Goal: Ask a question: Seek information or help from site administrators or community

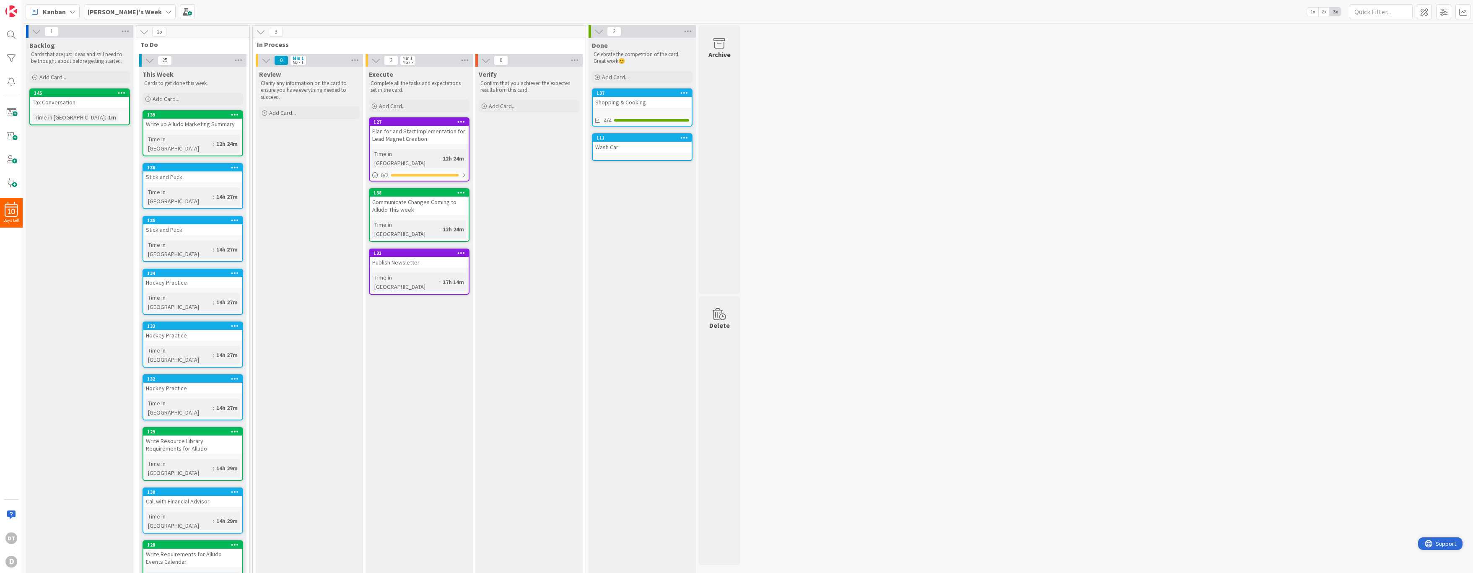
click at [1436, 543] on span "Support" at bounding box center [1445, 543] width 21 height 10
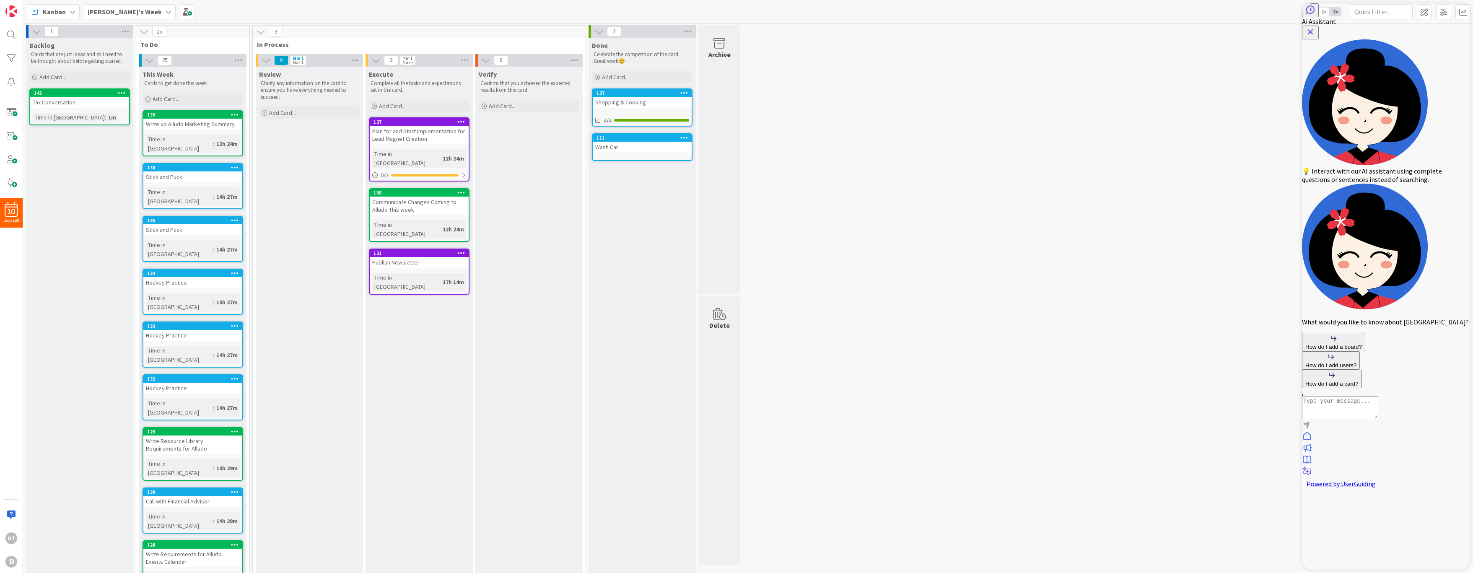
click at [1373, 419] on textarea "AI Assistant Text Input" at bounding box center [1340, 407] width 76 height 23
type textarea "o"
type textarea "How do I access built in integrations?"
click at [1312, 441] on icon at bounding box center [1307, 436] width 10 height 10
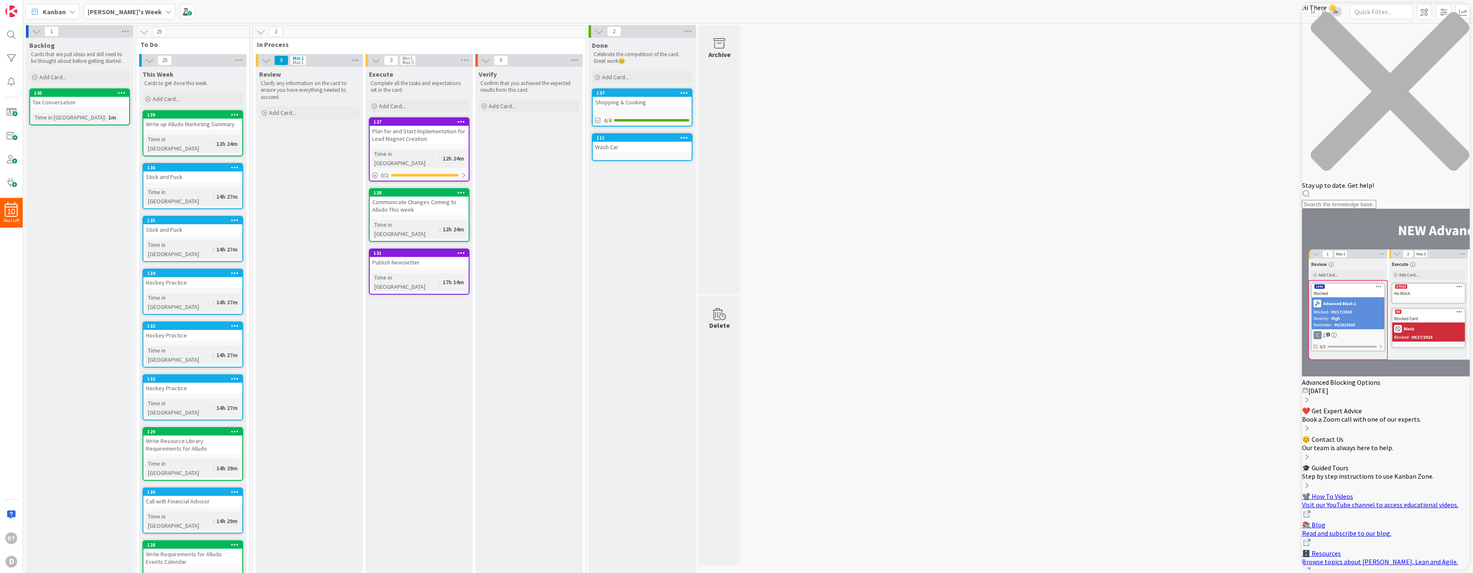
click at [1358, 49] on div "Hi There 👋 Stay up to date. Get help!" at bounding box center [1386, 105] width 168 height 205
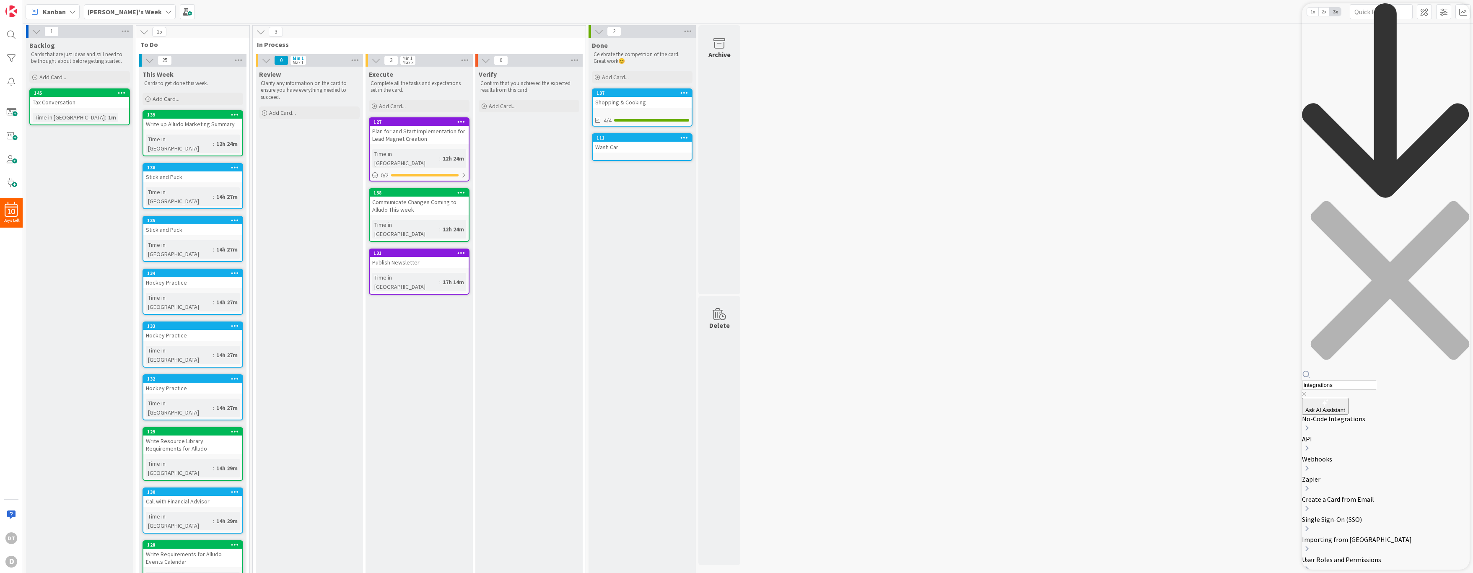
type input "integrations"
click at [1314, 13] on icon "back to header" at bounding box center [1386, 101] width 168 height 196
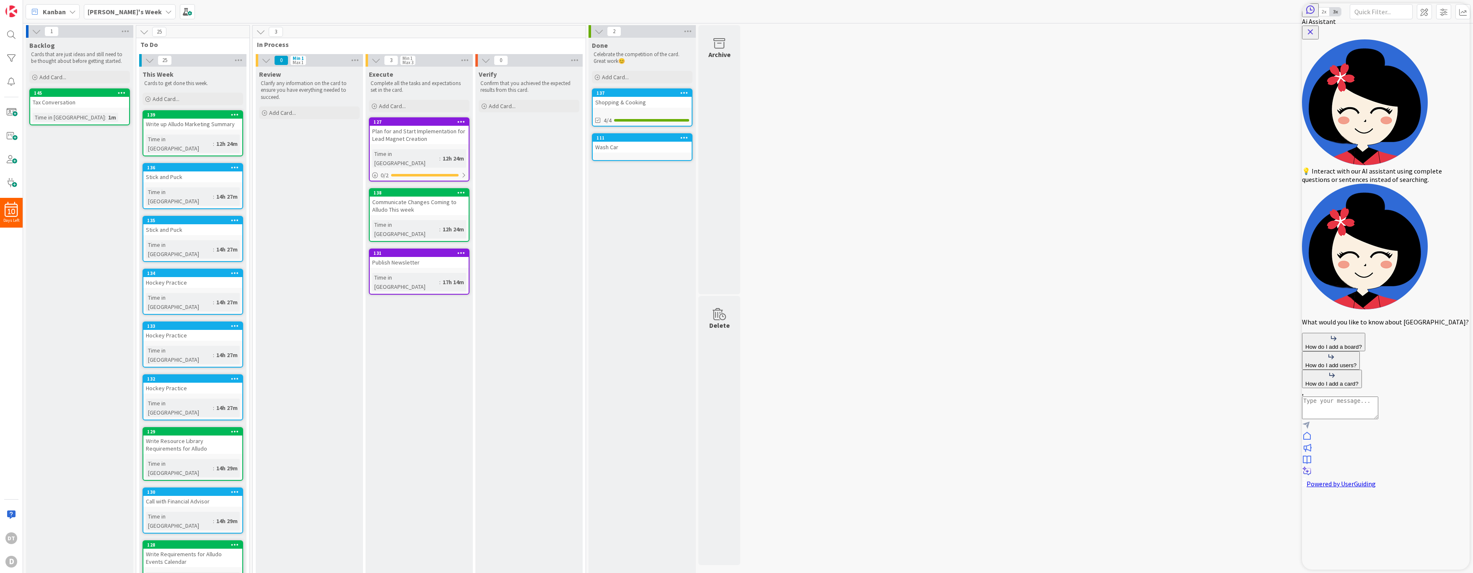
click at [1378, 419] on textarea "AI Assistant Text Input" at bounding box center [1340, 407] width 76 height 23
type textarea "How do I access "no code" integrations. Does not appear to be available to me."
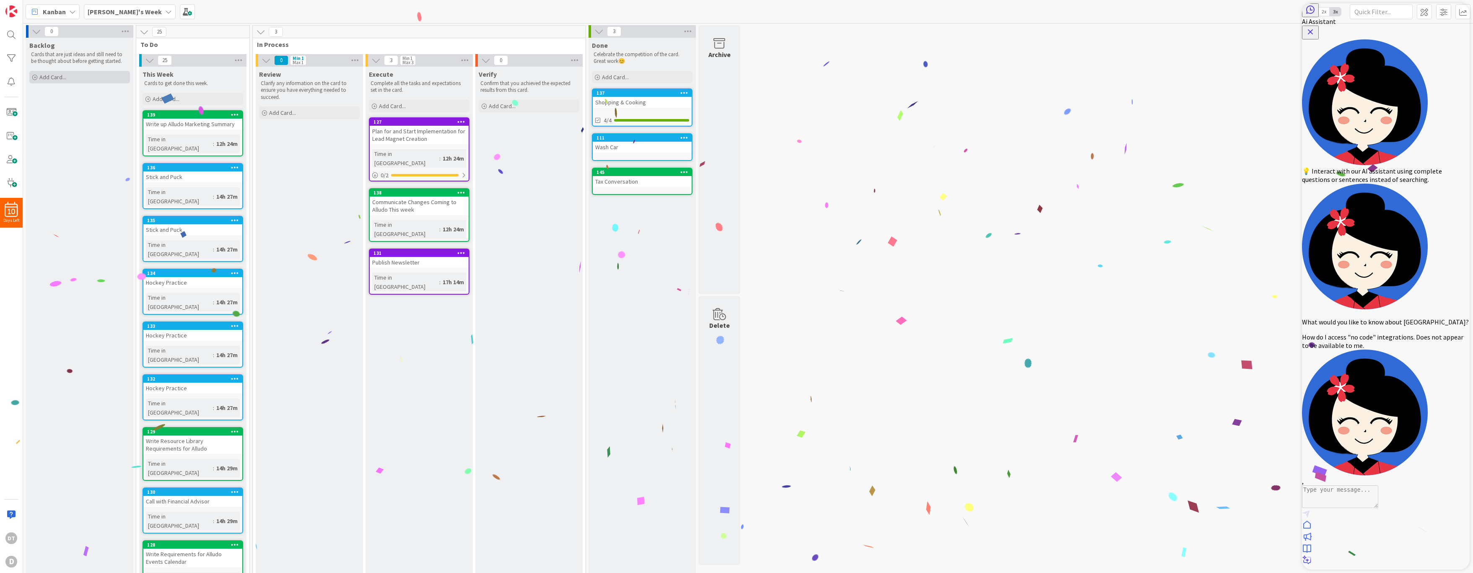
click at [59, 78] on span "Add Card..." at bounding box center [52, 77] width 27 height 8
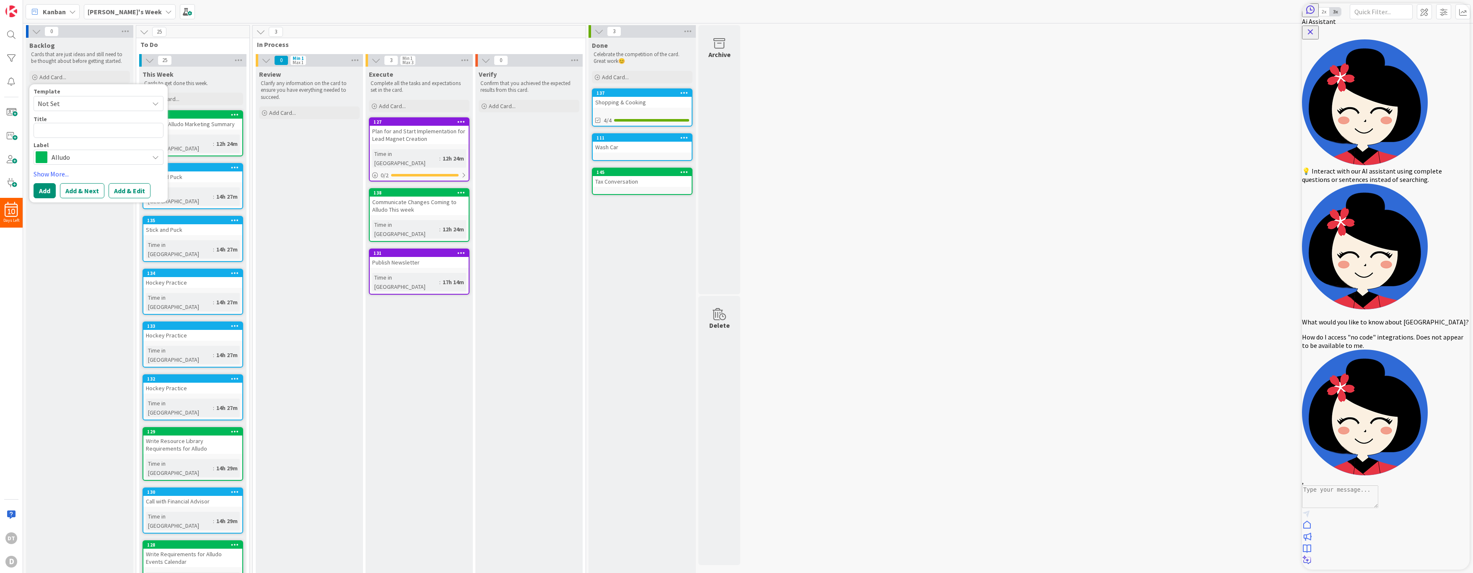
type textarea "x"
type textarea "Ge"
type textarea "x"
type textarea "Get"
type textarea "x"
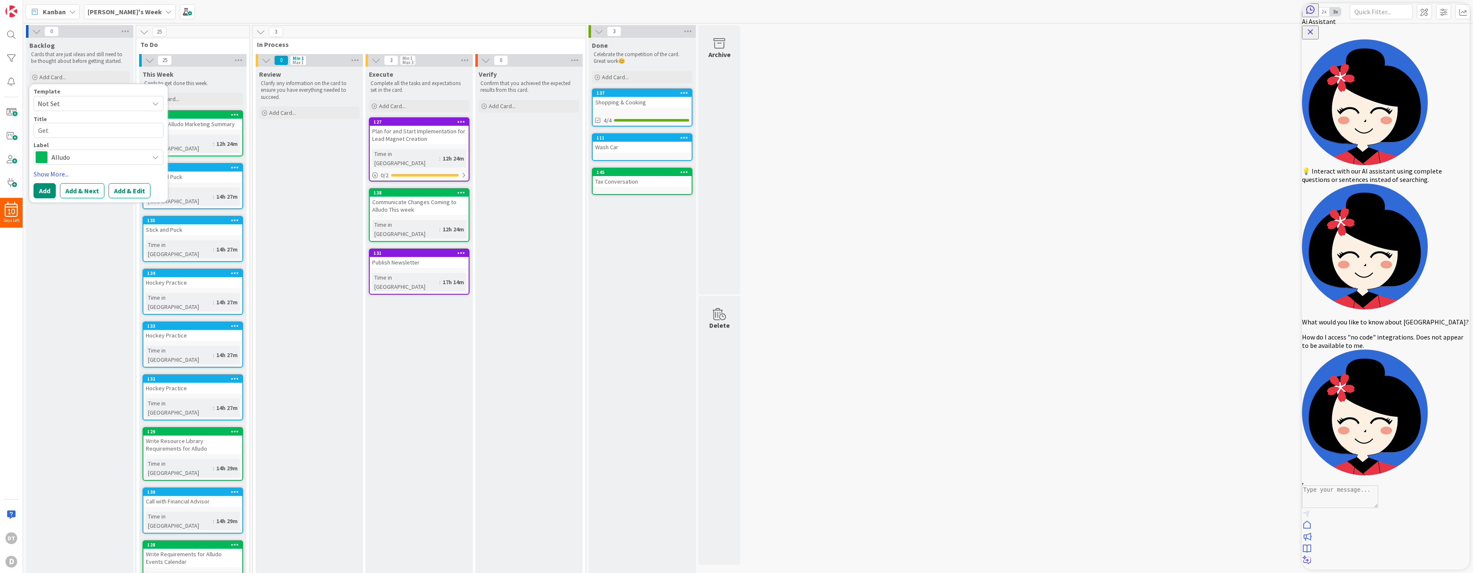
type textarea "Get"
type textarea "x"
type textarea "Get M"
type textarea "x"
type textarea "Get Mi"
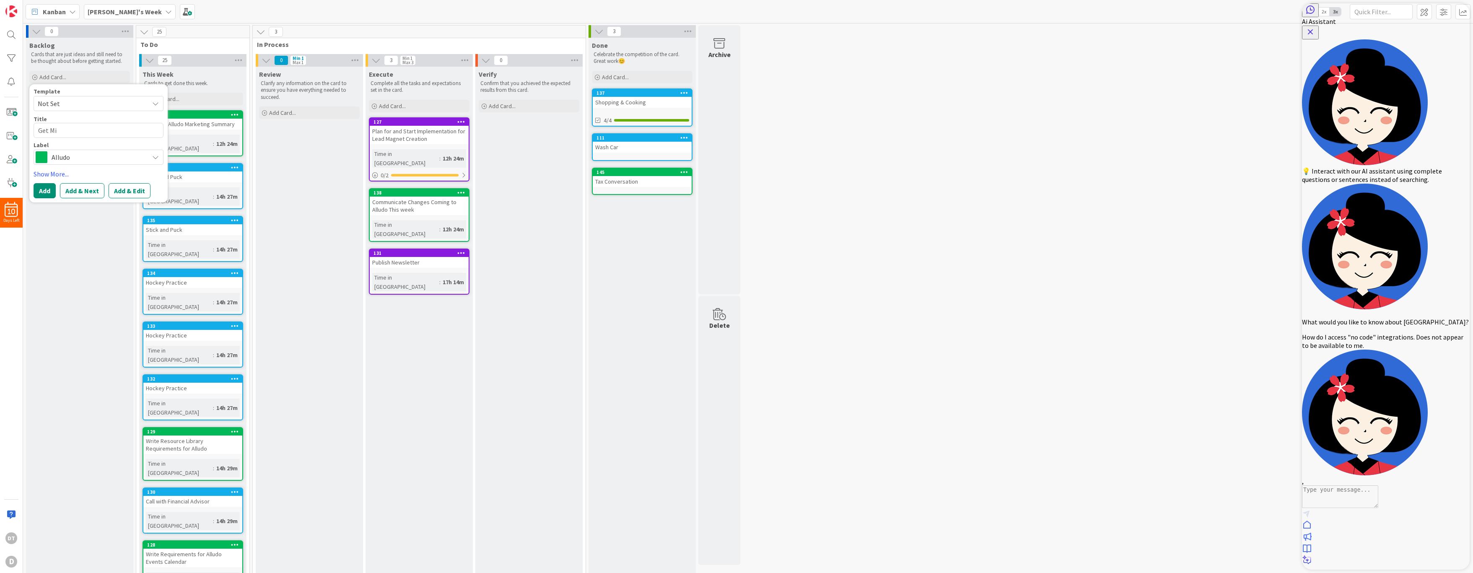
type textarea "x"
type textarea "Get Mil"
type textarea "x"
type textarea "Get Mile"
type textarea "x"
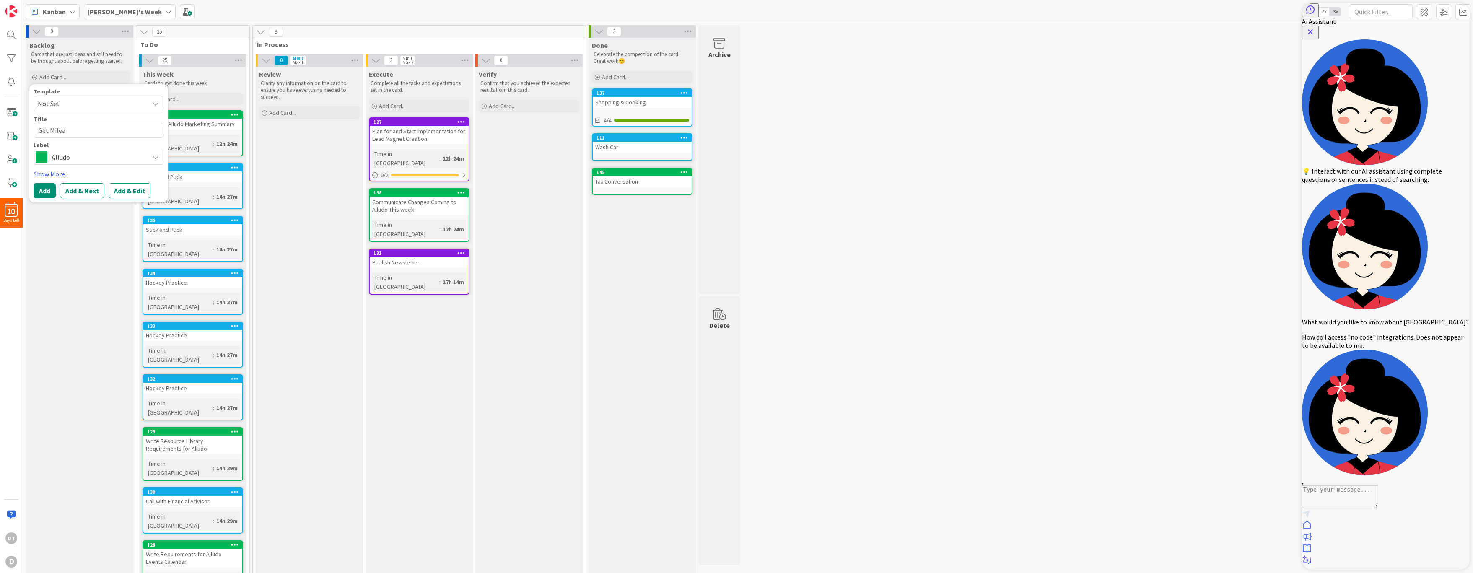
type textarea "Get Mileag"
type textarea "x"
type textarea "Get Mileage"
type textarea "x"
type textarea "Get Mileage"
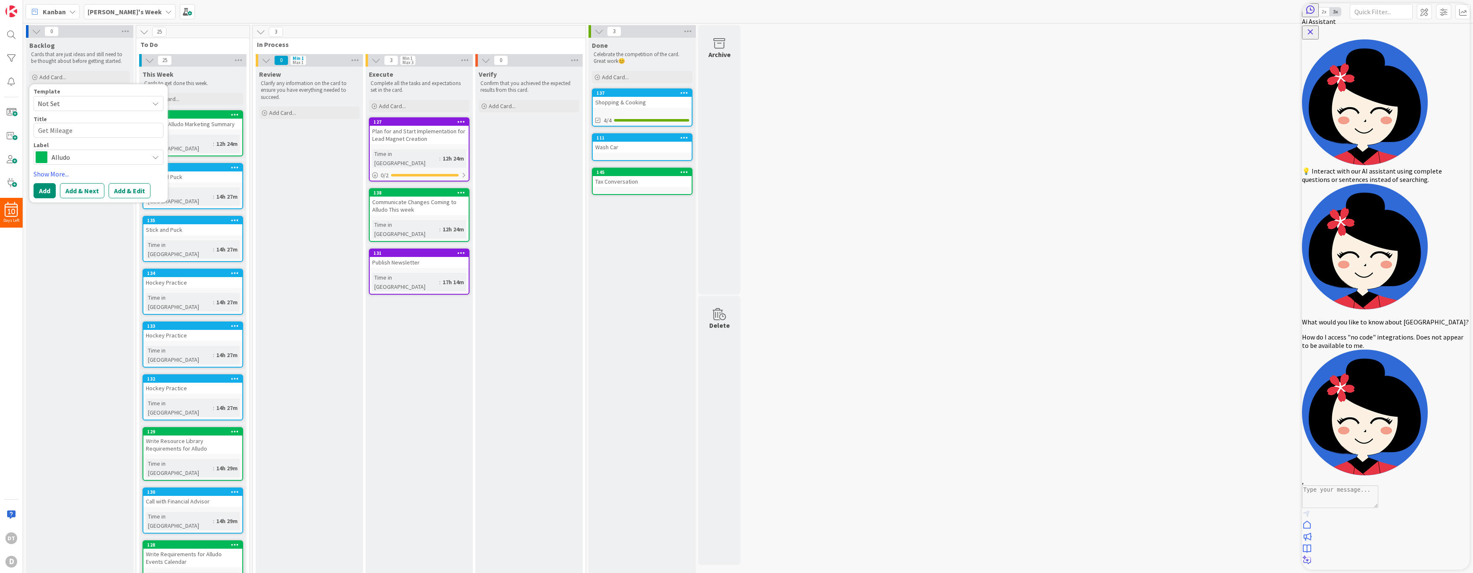
type textarea "x"
type textarea "Get Mileage re"
type textarea "x"
type textarea "Get Mileage rea"
type textarea "x"
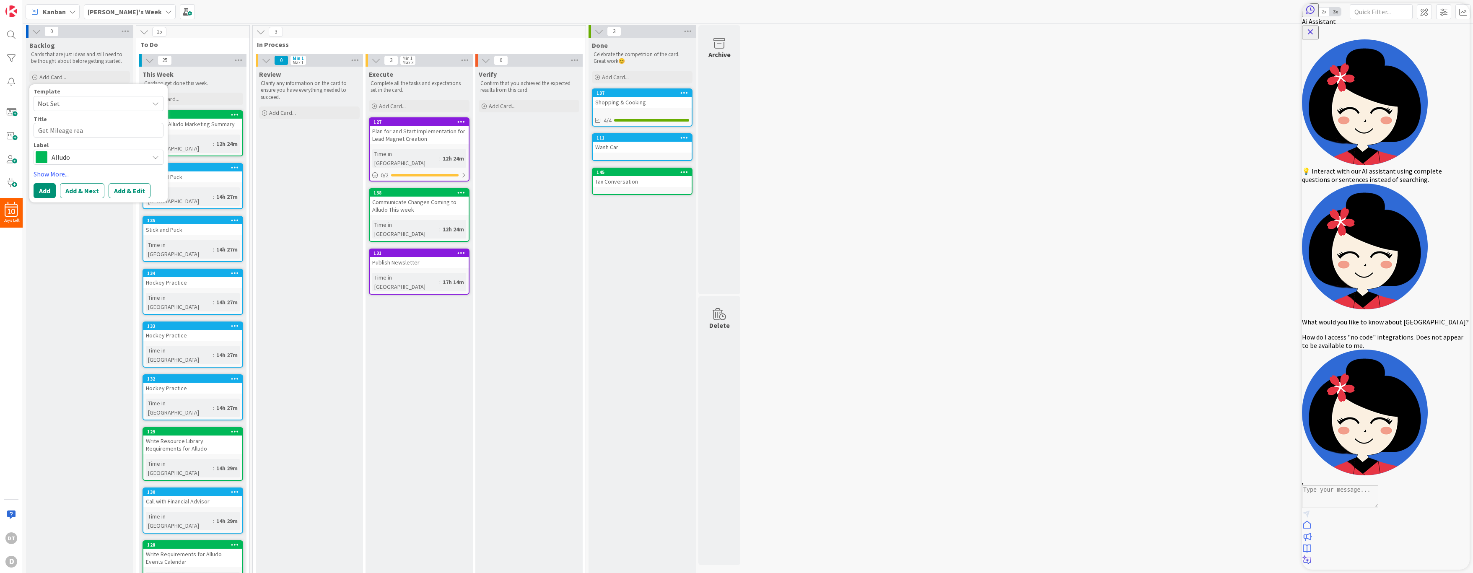
type textarea "Get Mileage read"
type textarea "x"
type textarea "Get Mileage ready"
type textarea "x"
type textarea "Get Mileage ready f"
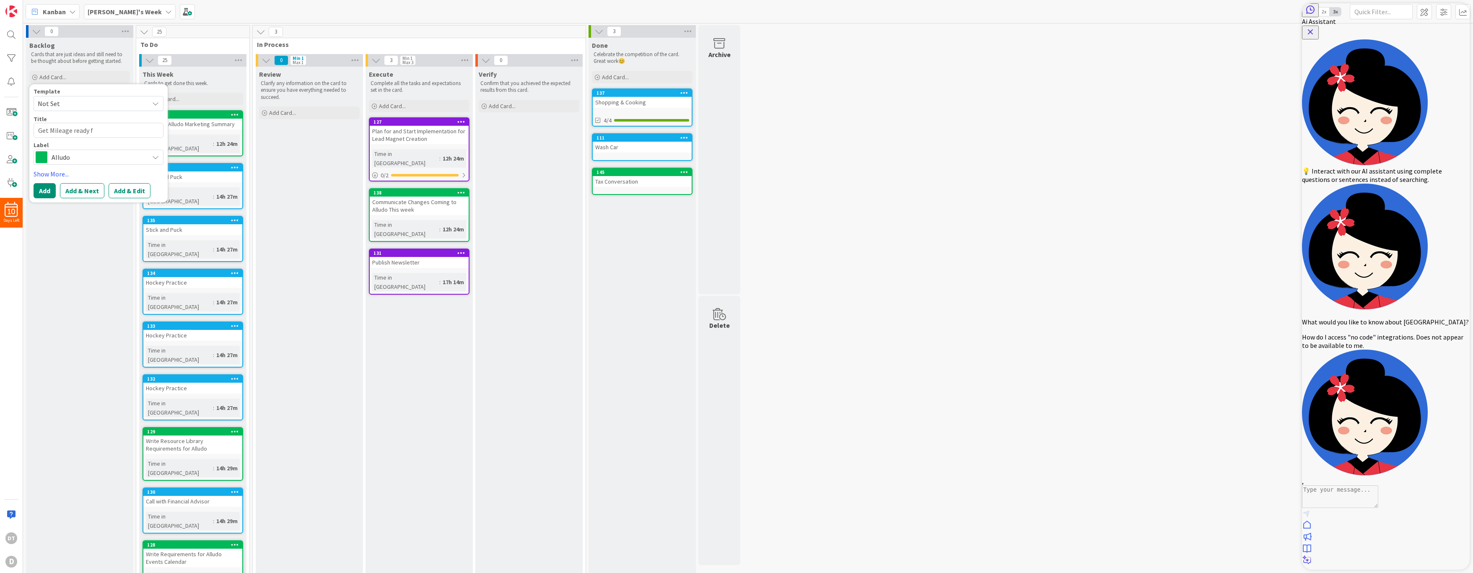
type textarea "x"
type textarea "Get Mileage ready fo"
type textarea "x"
type textarea "Get Mileage ready for"
type textarea "x"
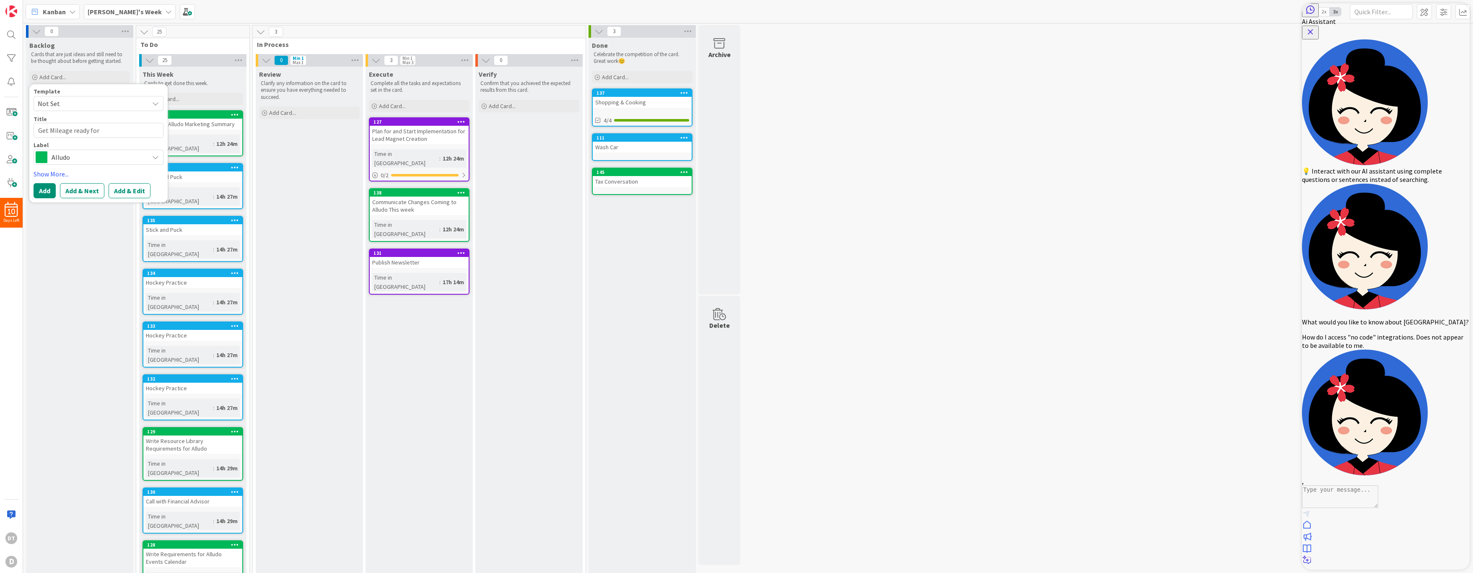
type textarea "Get Mileage ready for"
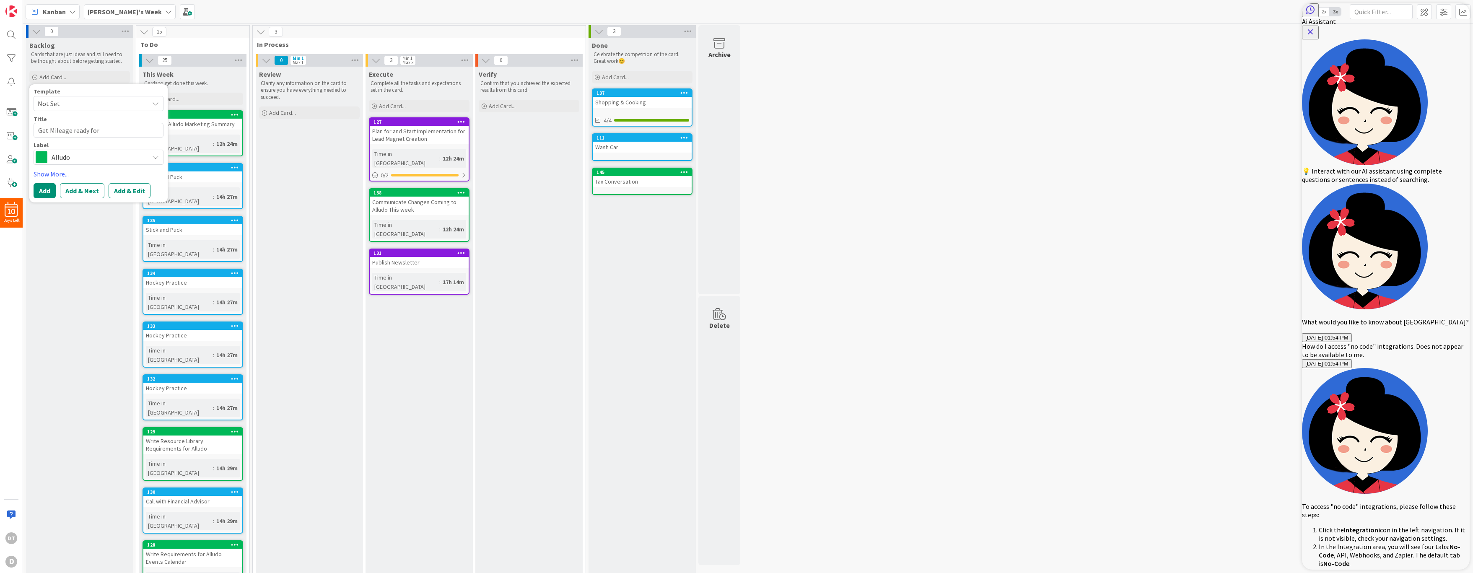
type textarea "x"
type textarea "Get Mileage ready for ta"
type textarea "x"
type textarea "Get Mileage ready for tax"
type textarea "x"
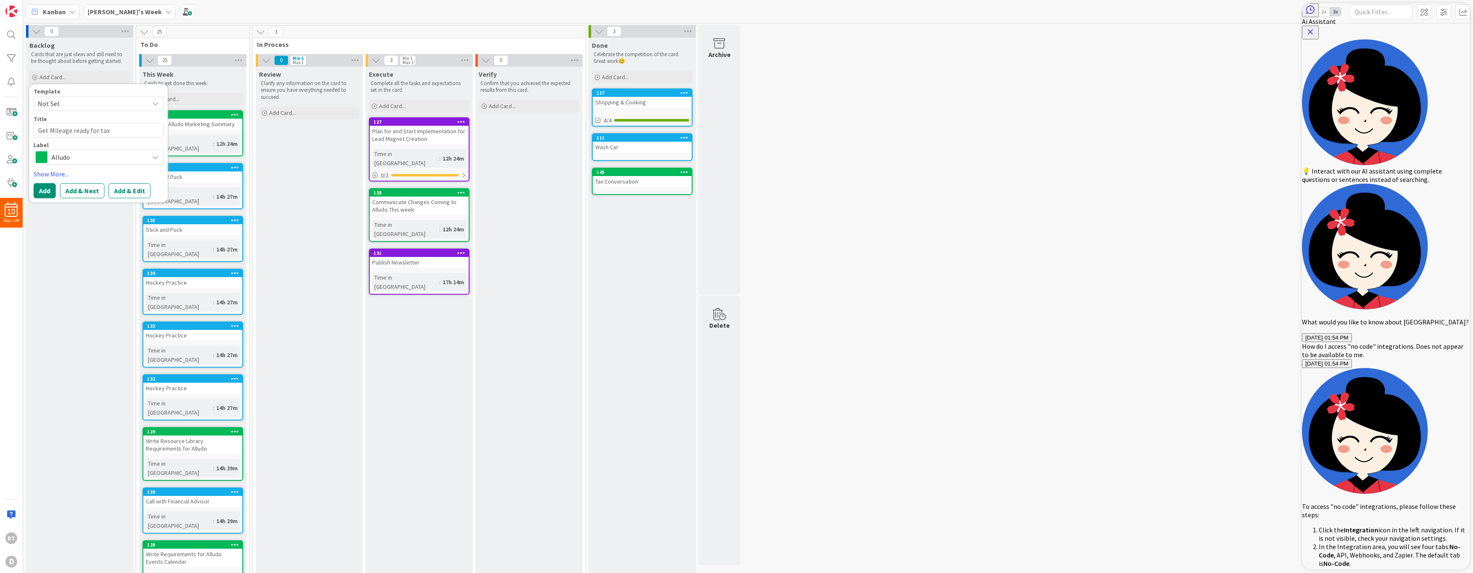
type textarea "Get Mileage ready for taxe"
type textarea "x"
type textarea "Get Mileage ready for taxes"
click at [98, 160] on span "Alludo" at bounding box center [98, 157] width 93 height 12
click at [77, 176] on span "Personal" at bounding box center [116, 177] width 102 height 13
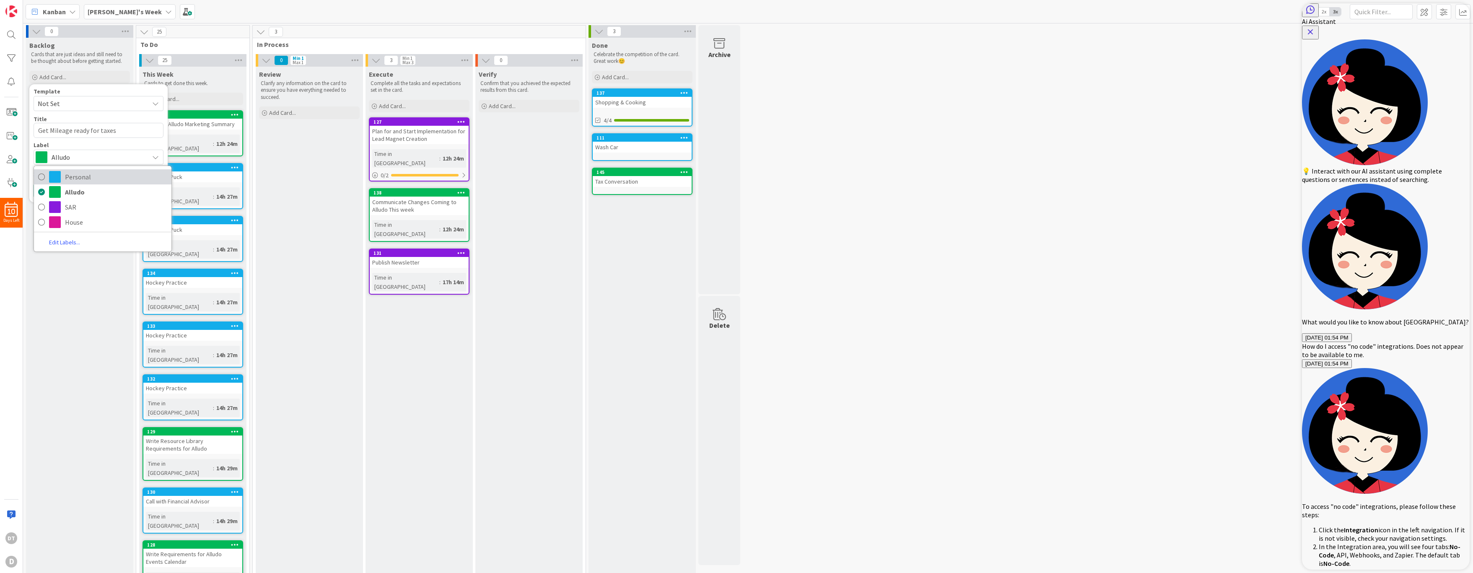
type textarea "x"
click at [43, 188] on button "Add" at bounding box center [45, 190] width 22 height 15
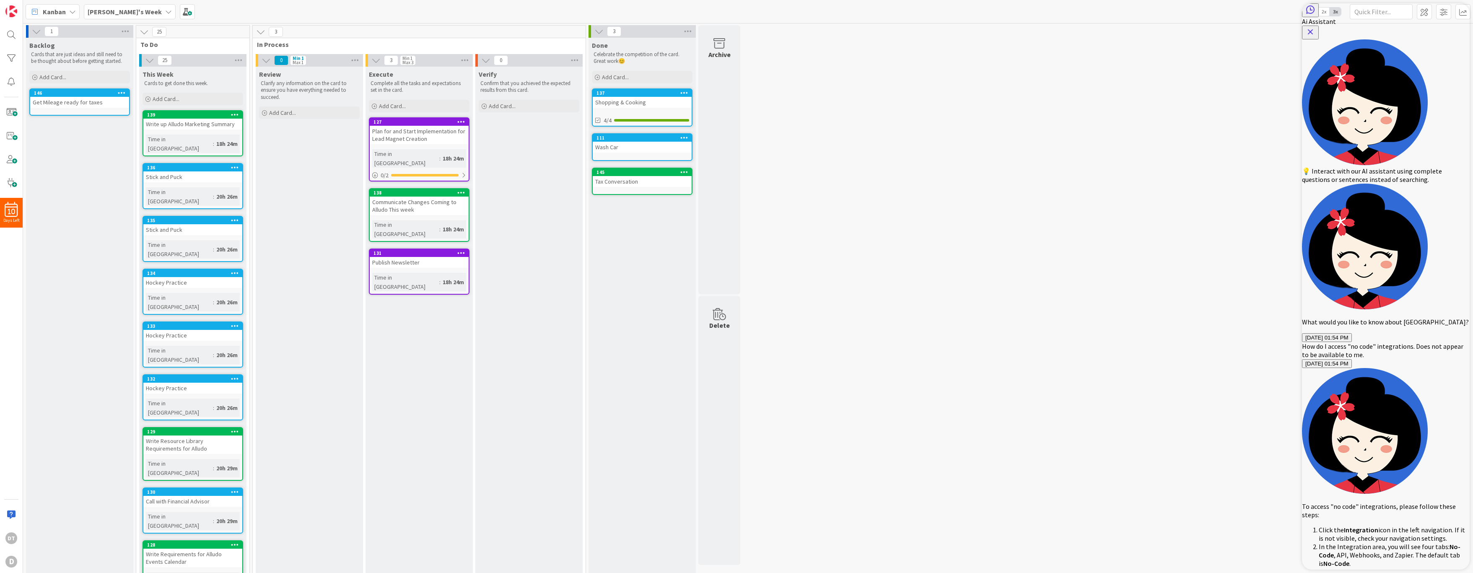
type textarea "This does not work."
click at [110, 12] on b "[PERSON_NAME]'s Week" at bounding box center [125, 12] width 74 height 8
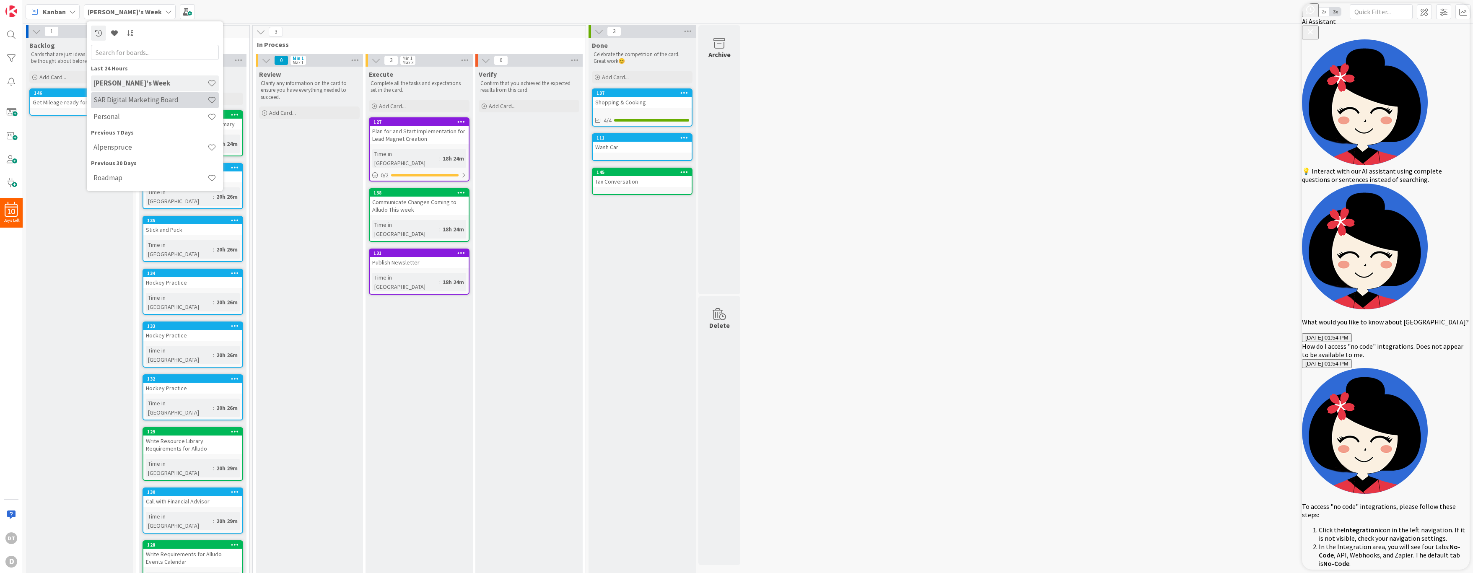
click at [126, 96] on h4 "SAR Digital Marketing Board" at bounding box center [150, 100] width 114 height 8
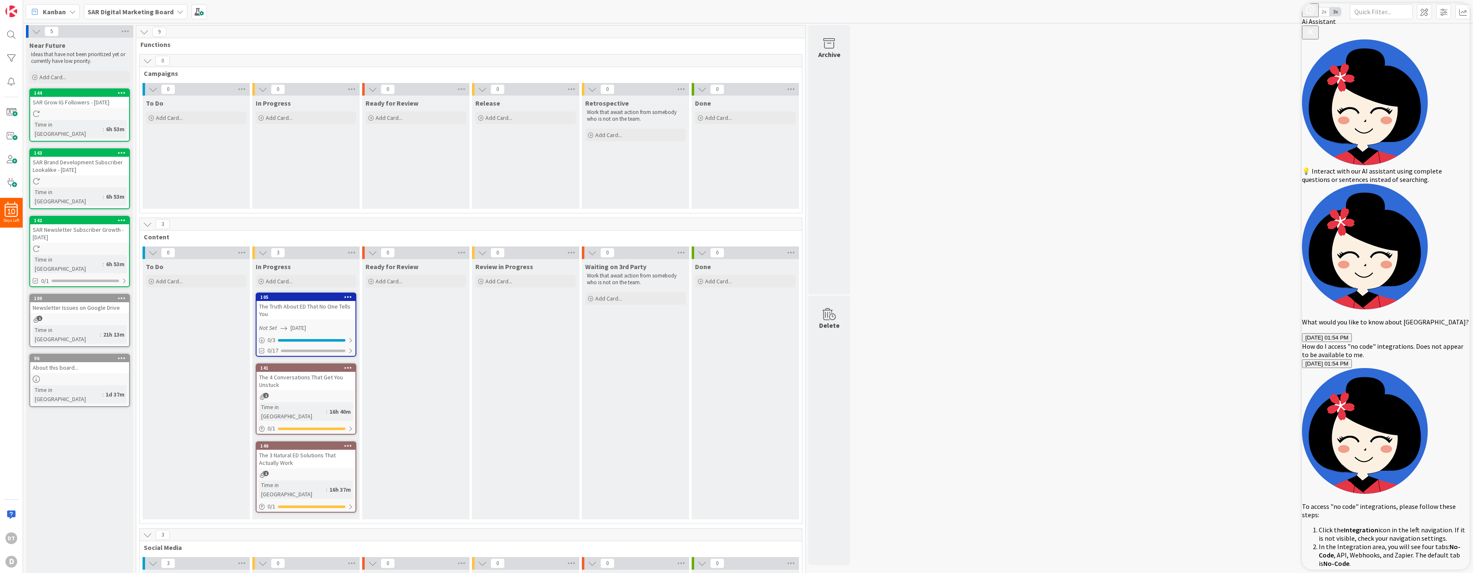
click at [170, 12] on b "SAR Digital Marketing Board" at bounding box center [131, 12] width 86 height 8
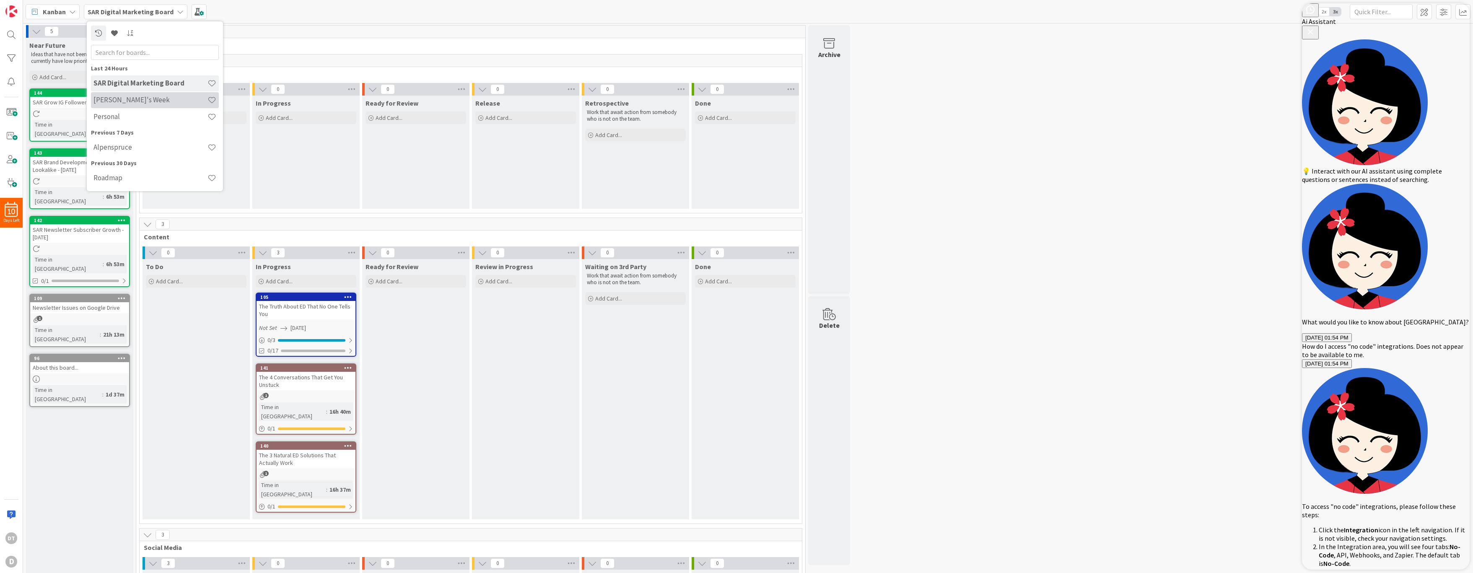
click at [128, 100] on h4 "[PERSON_NAME]'s Week" at bounding box center [150, 100] width 114 height 8
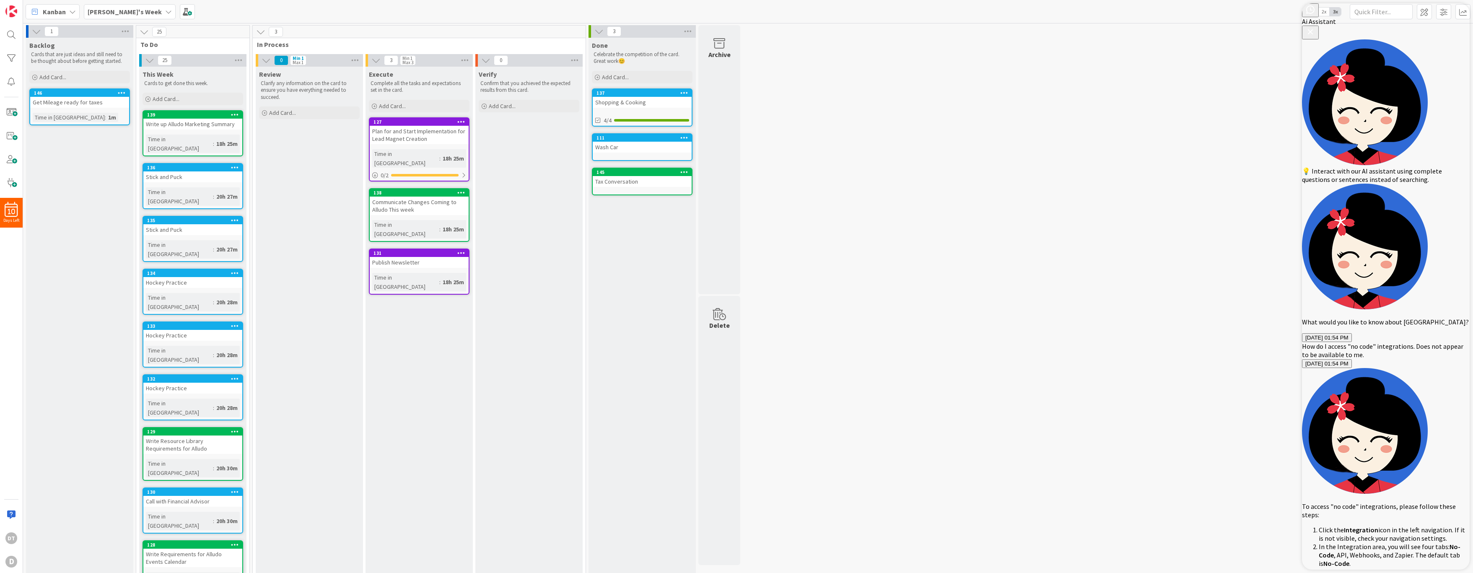
click at [462, 250] on icon at bounding box center [461, 253] width 8 height 6
click at [405, 308] on link "Link Card..." at bounding box center [411, 314] width 113 height 12
click at [428, 273] on div "Existing" at bounding box center [438, 280] width 52 height 14
click at [409, 294] on span "Current Board" at bounding box center [404, 300] width 81 height 12
click at [398, 328] on span "All Boards" at bounding box center [412, 334] width 96 height 13
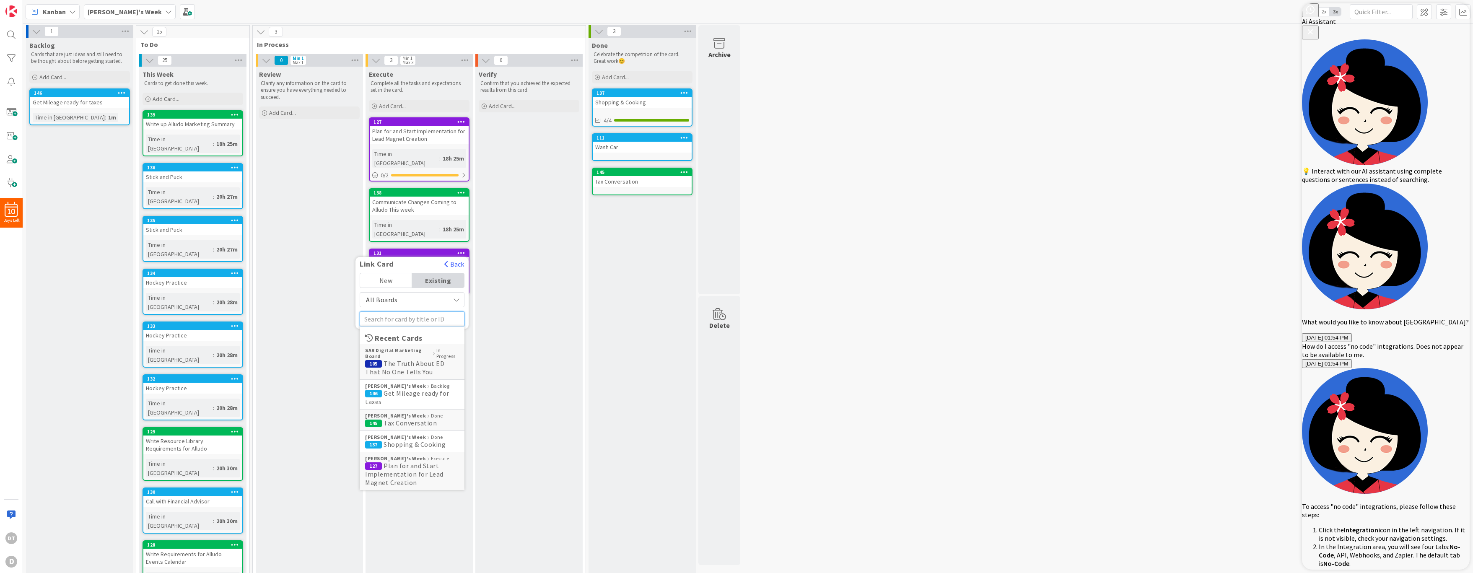
click at [399, 311] on input "text" at bounding box center [412, 318] width 105 height 15
click at [394, 359] on span "The Truth About ED That No One Tells You" at bounding box center [404, 367] width 79 height 17
click at [417, 300] on span "Select..." at bounding box center [409, 306] width 31 height 12
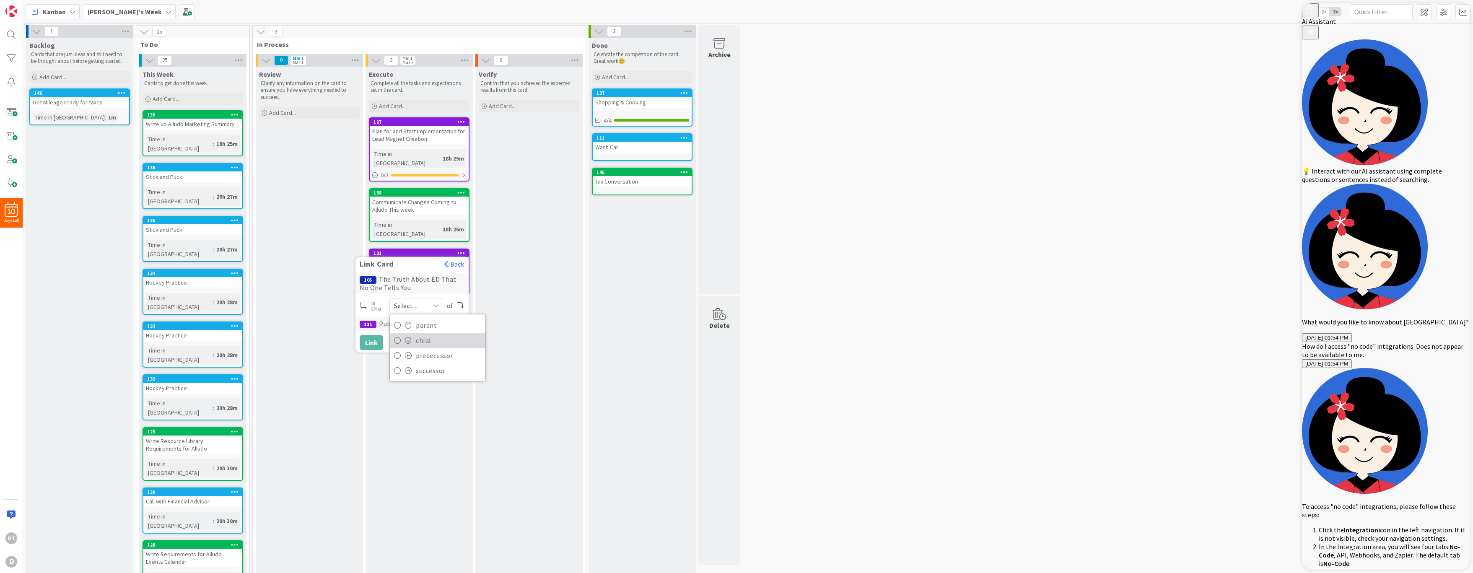
click at [417, 334] on span "child" at bounding box center [448, 340] width 65 height 13
click at [374, 335] on button "Link" at bounding box center [371, 342] width 23 height 15
type textarea "T"
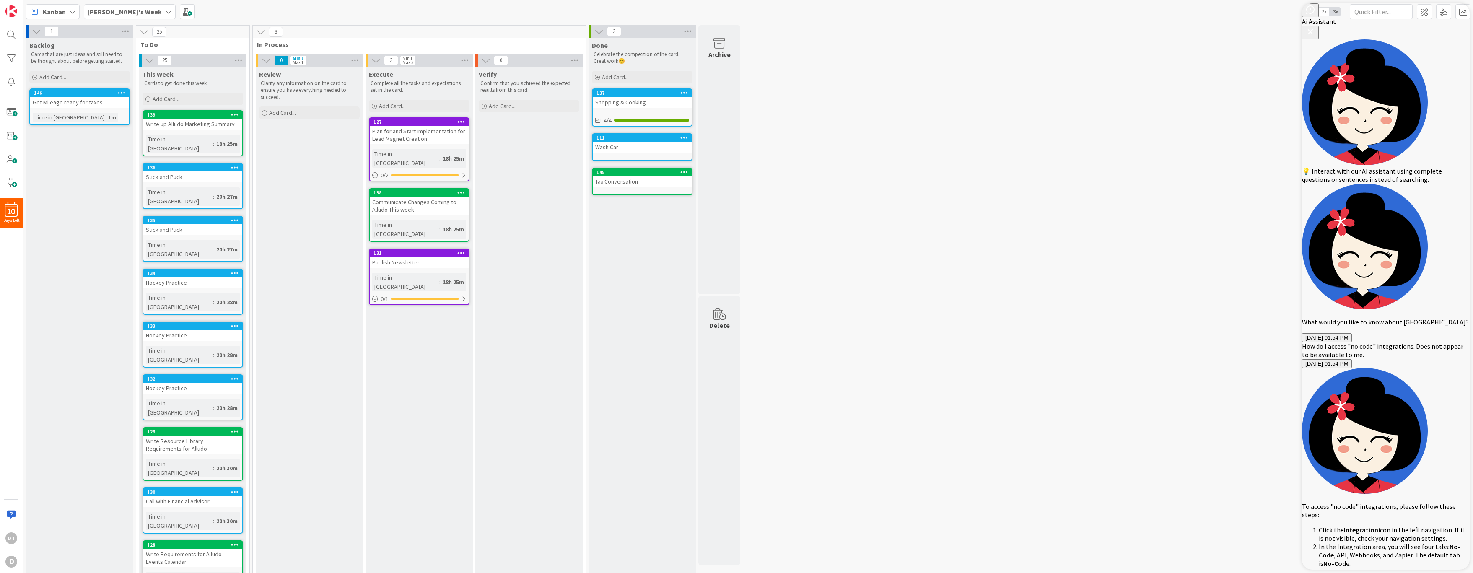
type textarea "A "No-Code" tab is not visible."
click at [10, 181] on span at bounding box center [11, 182] width 17 height 17
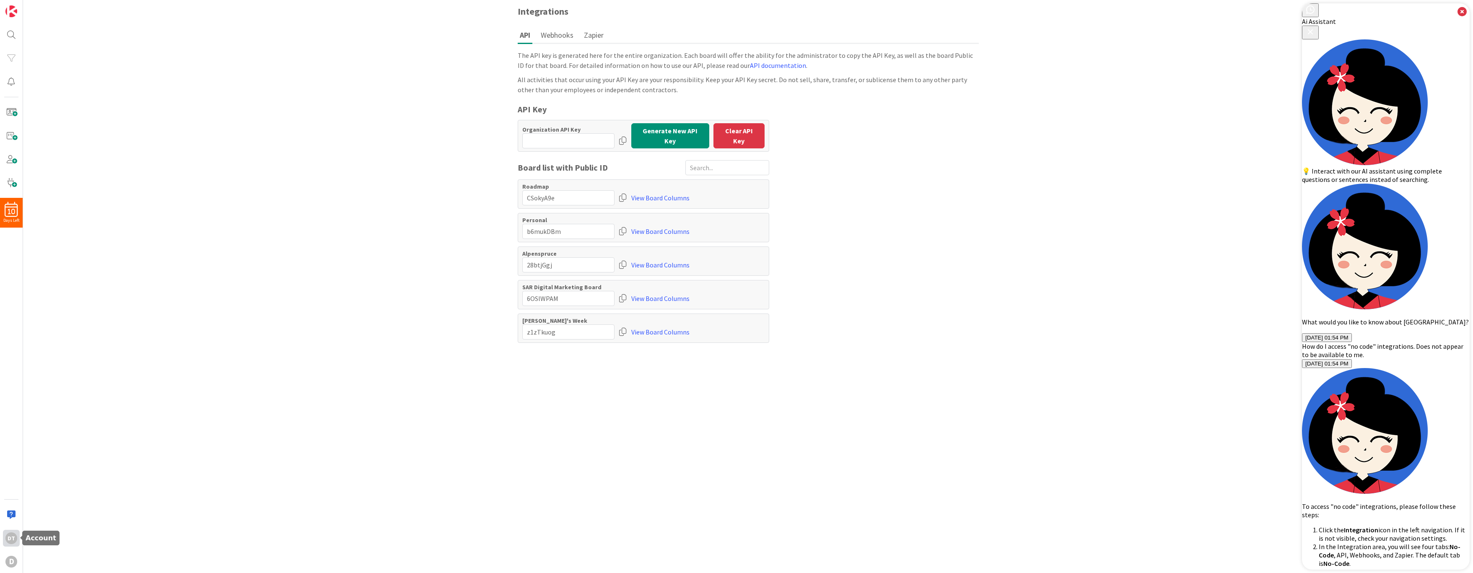
click at [16, 536] on div "DT" at bounding box center [11, 538] width 12 height 12
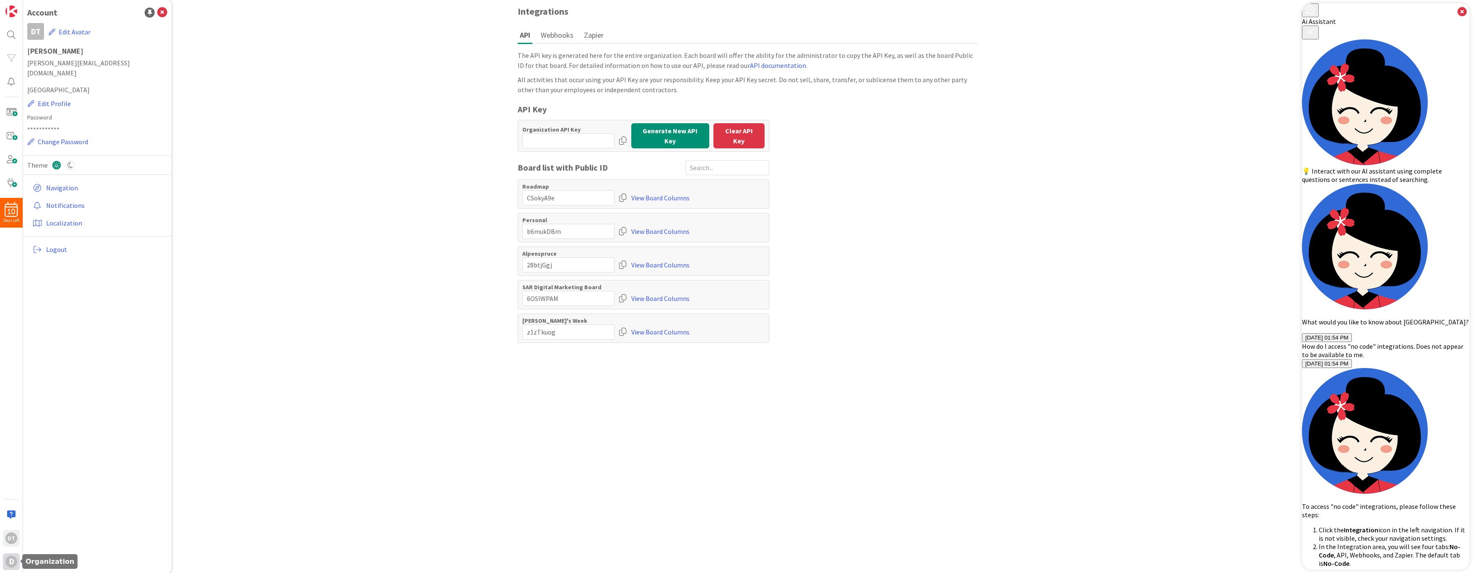
click at [13, 561] on div "D" at bounding box center [11, 562] width 12 height 12
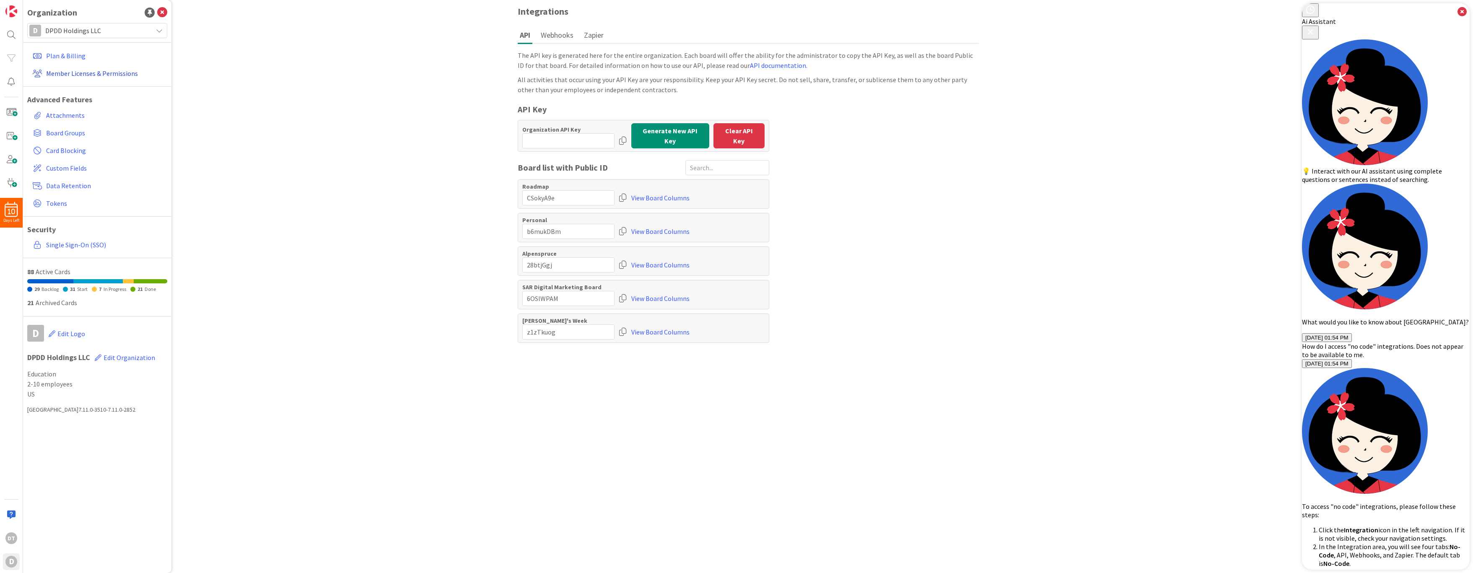
click at [75, 71] on link "Member Licenses & Permissions" at bounding box center [98, 73] width 138 height 15
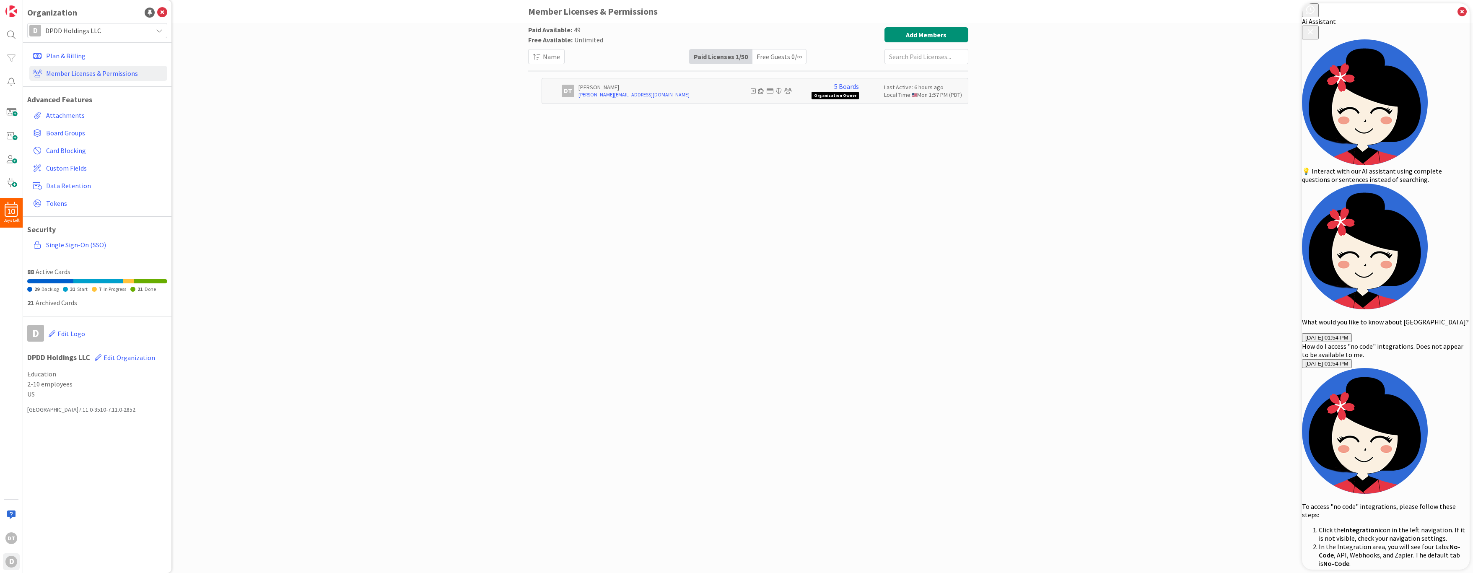
click at [594, 86] on p "[PERSON_NAME]" at bounding box center [651, 87] width 146 height 8
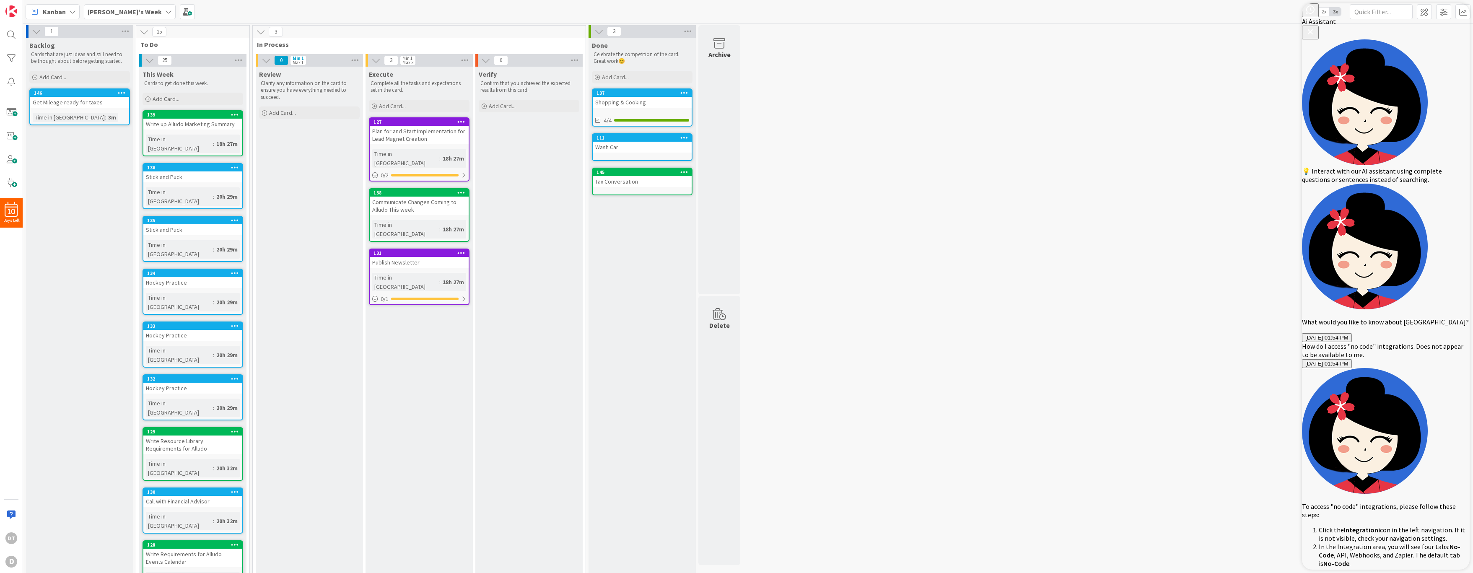
type textarea "Does not work."
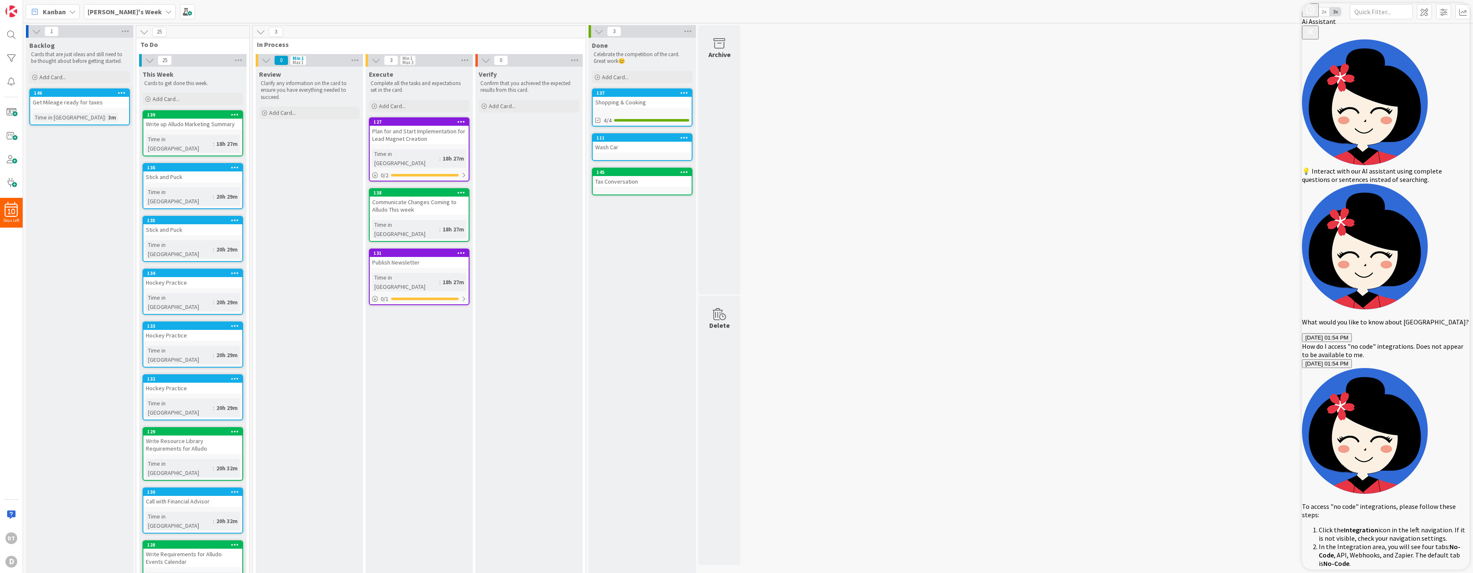
type textarea "That's why I'm here. For Support."
click at [11, 538] on div "DT" at bounding box center [11, 538] width 12 height 12
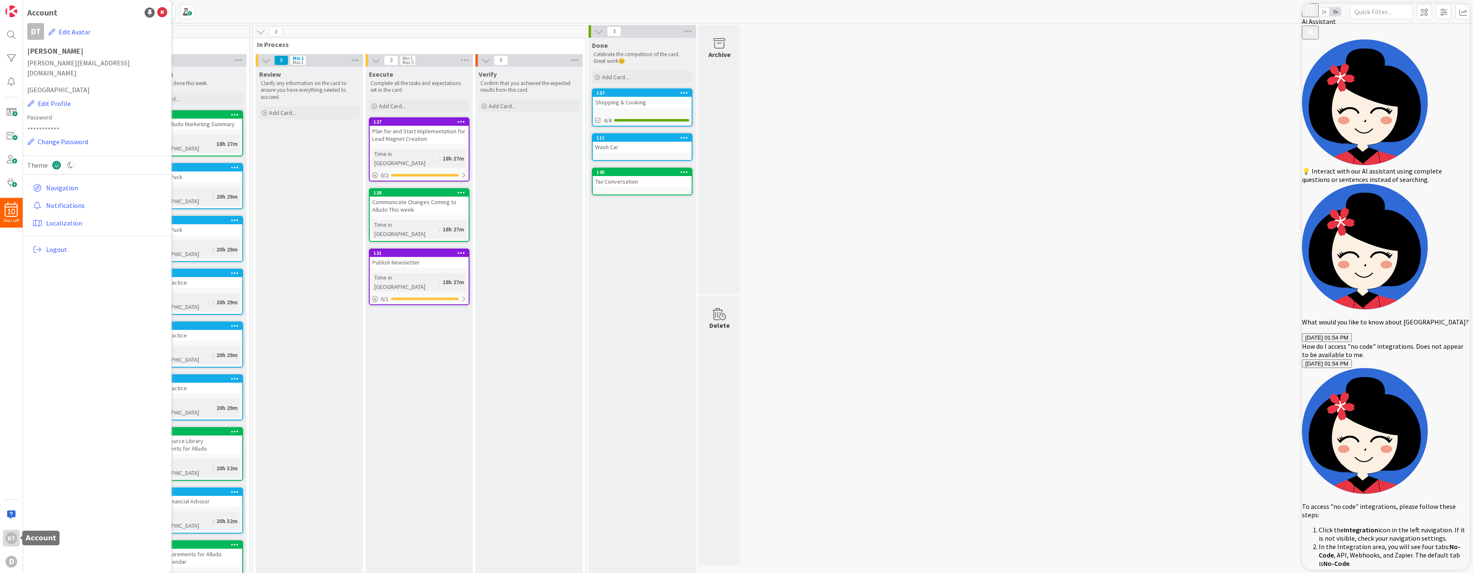
click at [11, 538] on div "DT" at bounding box center [11, 538] width 12 height 12
click at [14, 559] on div "D" at bounding box center [11, 562] width 12 height 12
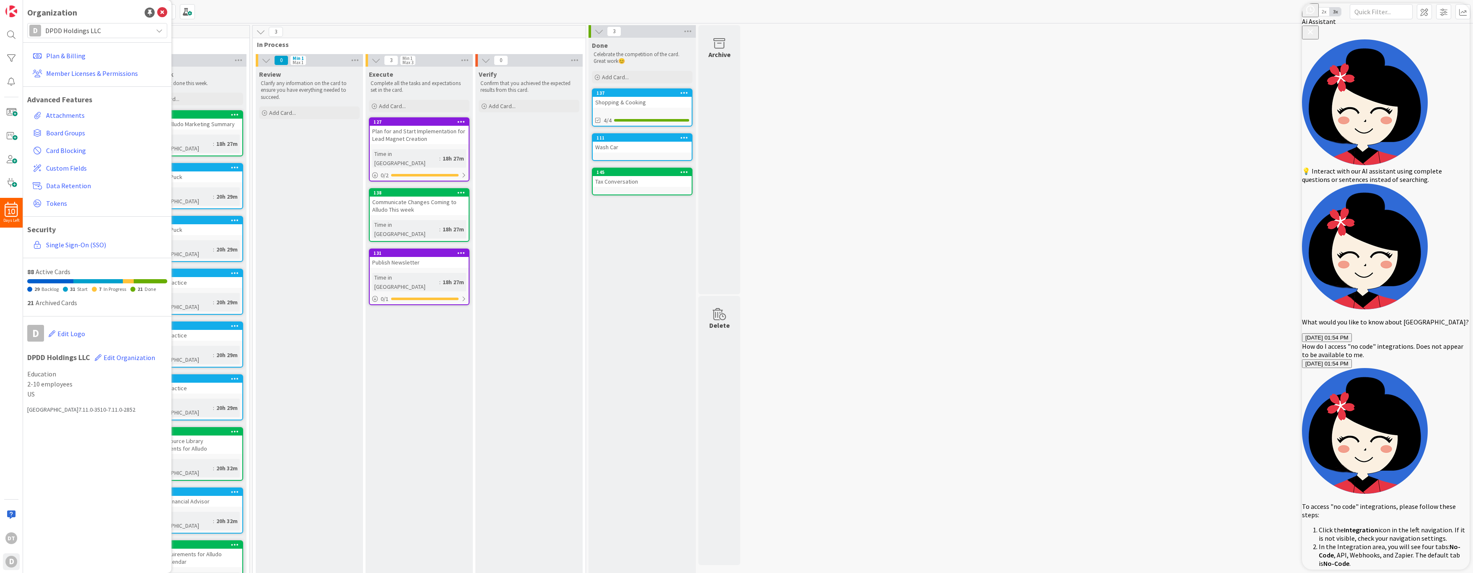
click at [1313, 29] on icon "Close Button" at bounding box center [1309, 31] width 5 height 5
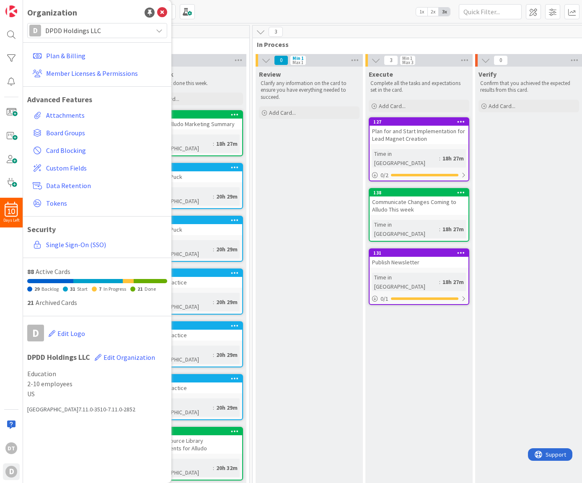
click at [326, 162] on div "Review Clarify any information on the card to ensure you have everything needed…" at bounding box center [309, 443] width 107 height 752
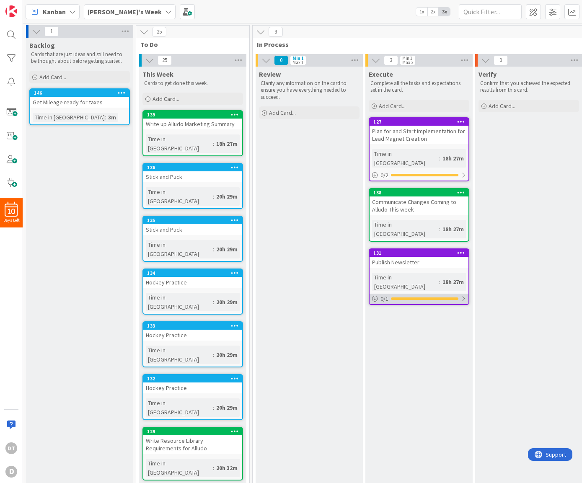
click at [463, 295] on div at bounding box center [463, 298] width 5 height 7
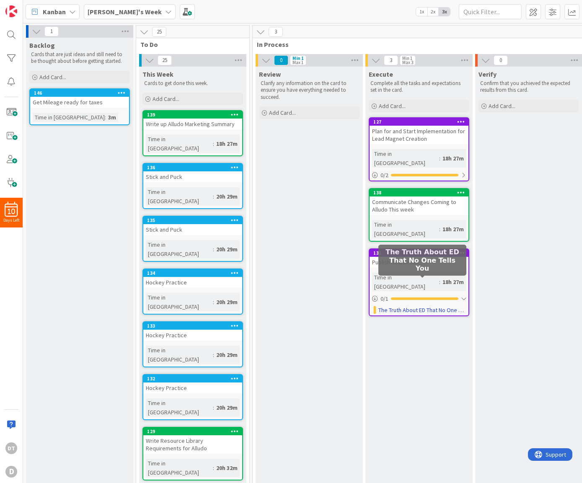
click at [431, 306] on link "The Truth About ED That No One Tells You" at bounding box center [422, 310] width 88 height 9
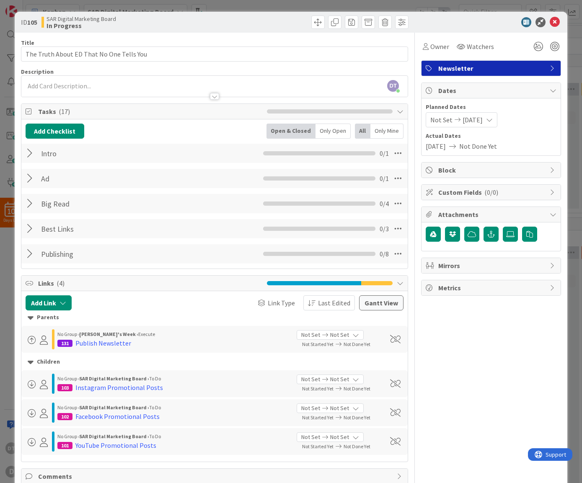
click at [27, 203] on div at bounding box center [31, 203] width 11 height 15
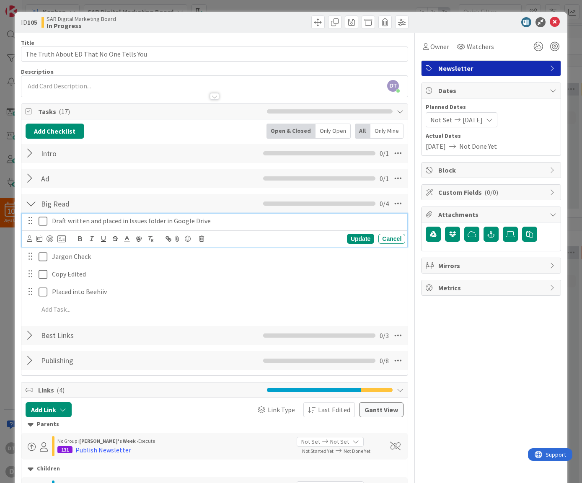
click at [43, 218] on icon at bounding box center [43, 221] width 9 height 10
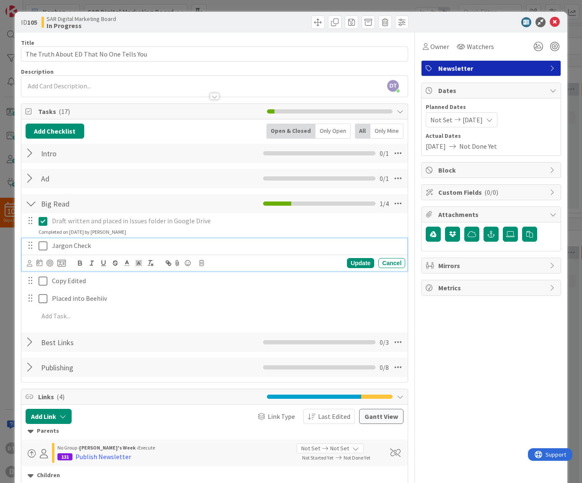
click at [44, 245] on icon at bounding box center [43, 246] width 9 height 10
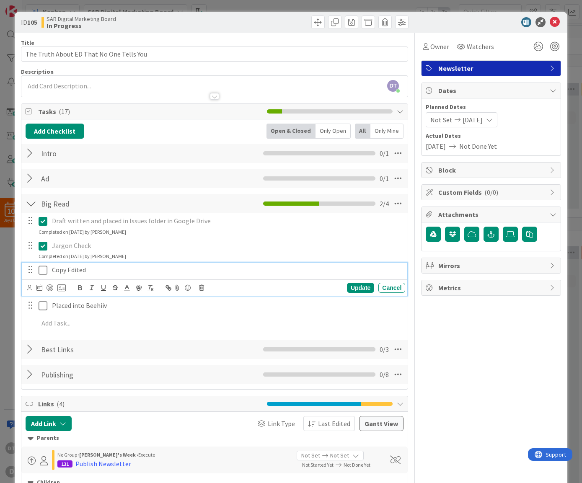
click at [43, 272] on icon at bounding box center [43, 270] width 9 height 10
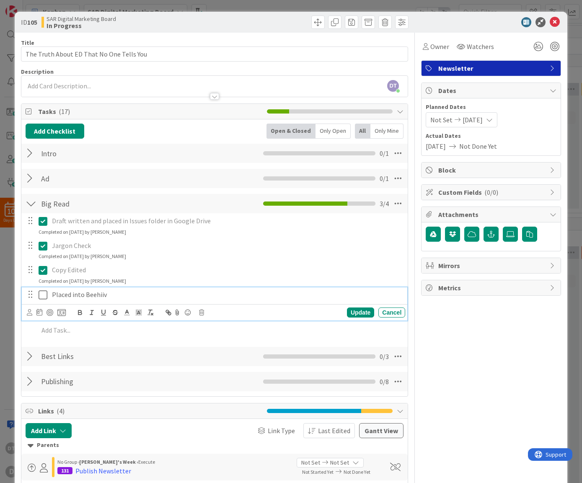
click at [42, 298] on icon at bounding box center [43, 295] width 9 height 10
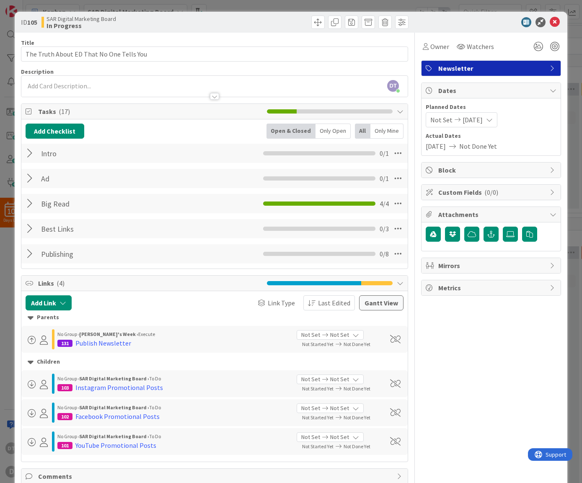
click at [31, 203] on div at bounding box center [31, 203] width 11 height 15
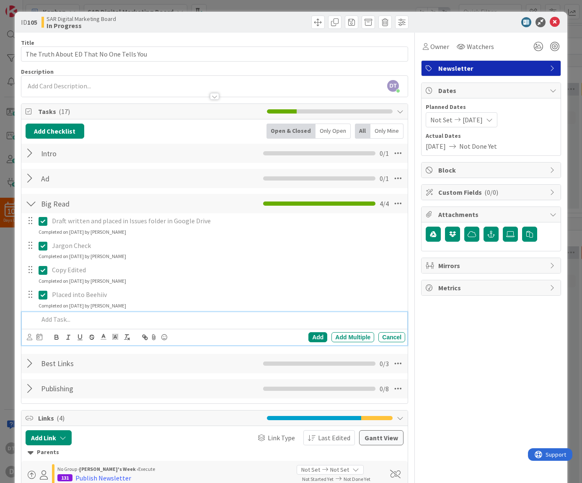
click at [55, 324] on p at bounding box center [221, 320] width 364 height 10
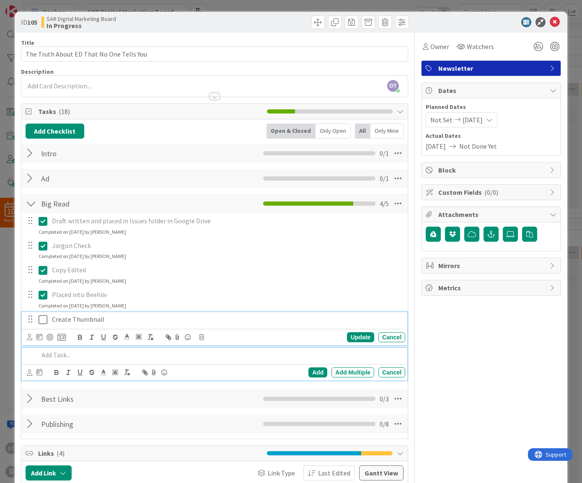
click at [41, 320] on icon at bounding box center [43, 320] width 9 height 10
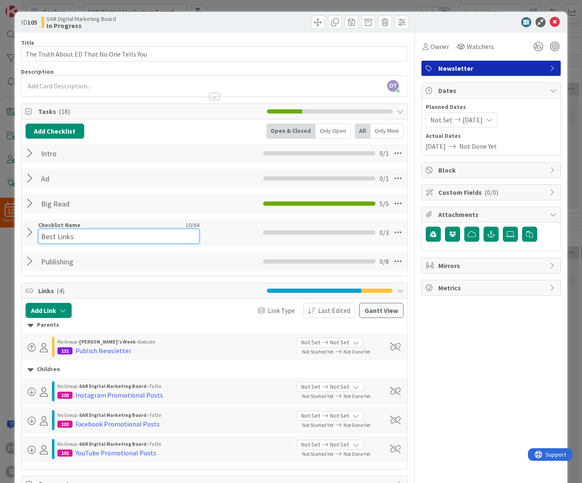
click at [60, 226] on div "Checklist Name 10 / 64 Best Links" at bounding box center [118, 232] width 161 height 23
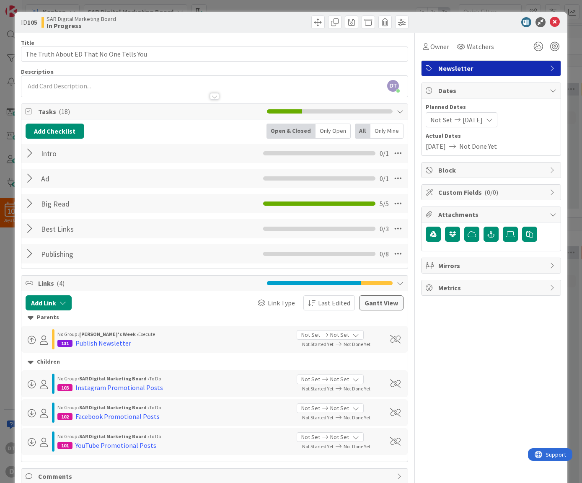
click at [31, 232] on div at bounding box center [31, 228] width 11 height 15
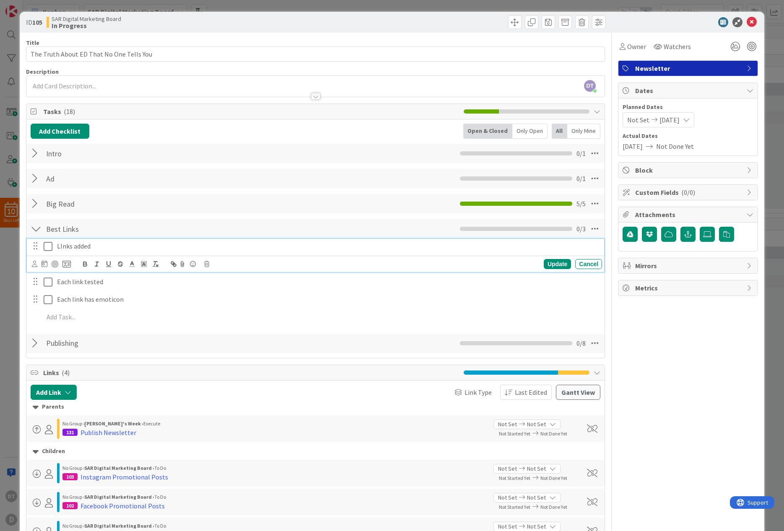
click at [50, 249] on icon at bounding box center [48, 246] width 9 height 10
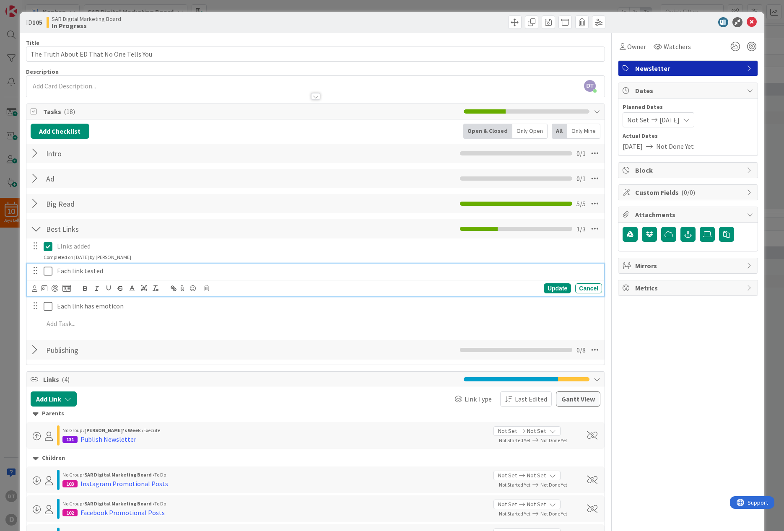
click at [50, 269] on icon at bounding box center [48, 271] width 9 height 10
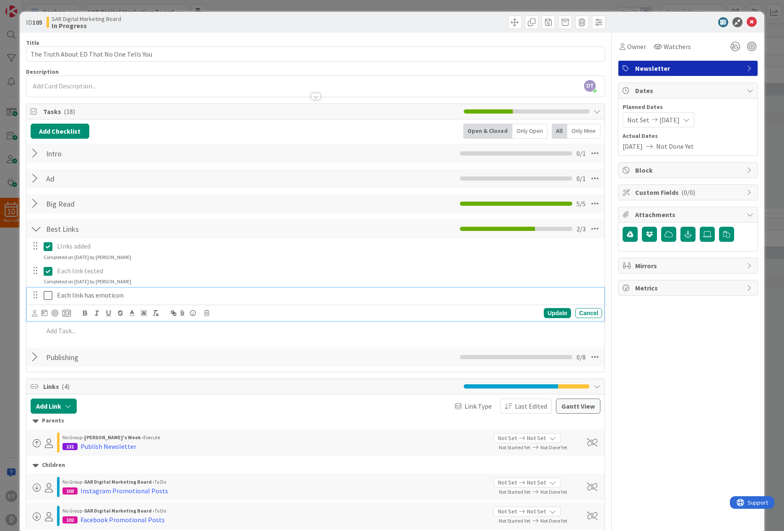
click at [49, 294] on icon at bounding box center [48, 295] width 9 height 10
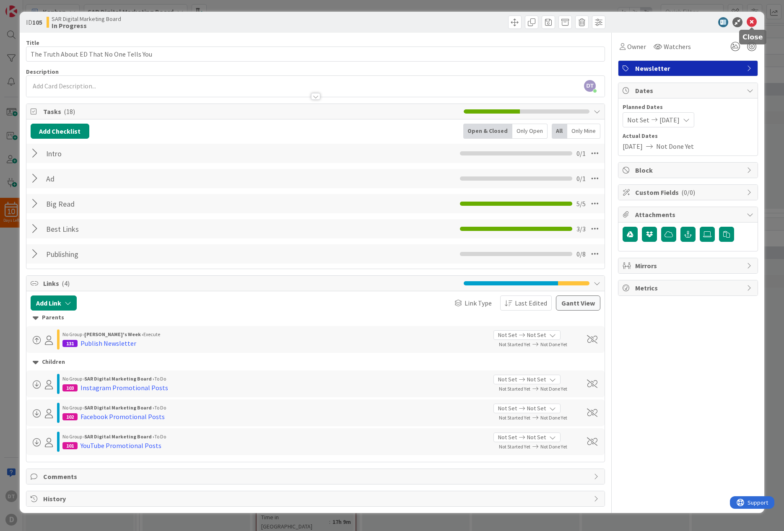
click at [750, 23] on icon at bounding box center [751, 22] width 10 height 10
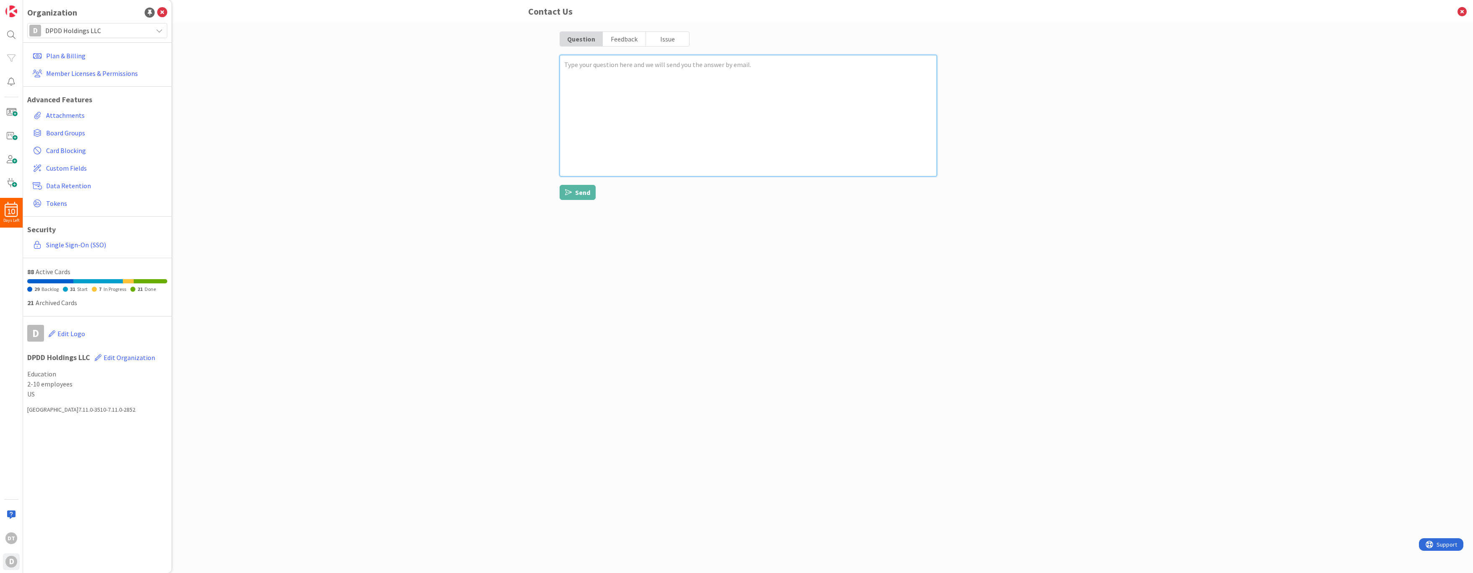
click at [655, 88] on textarea at bounding box center [747, 116] width 377 height 122
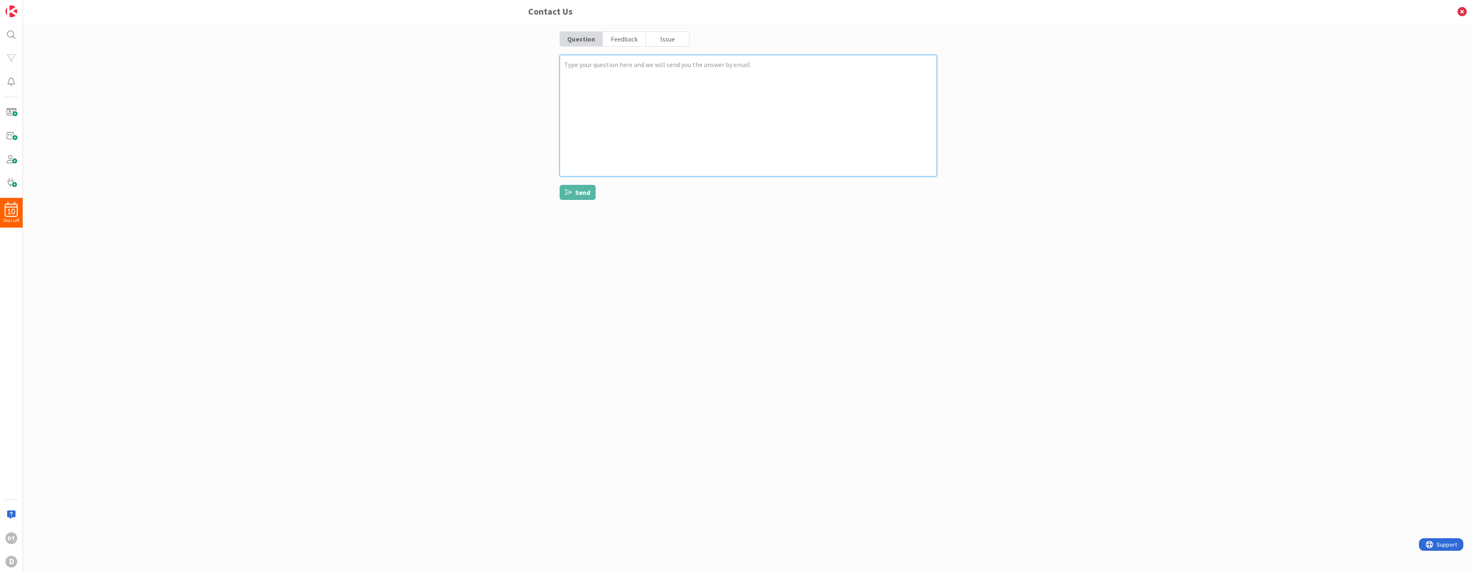
type textarea "x"
type textarea "I"
type textarea "x"
type textarea "I"
type textarea "x"
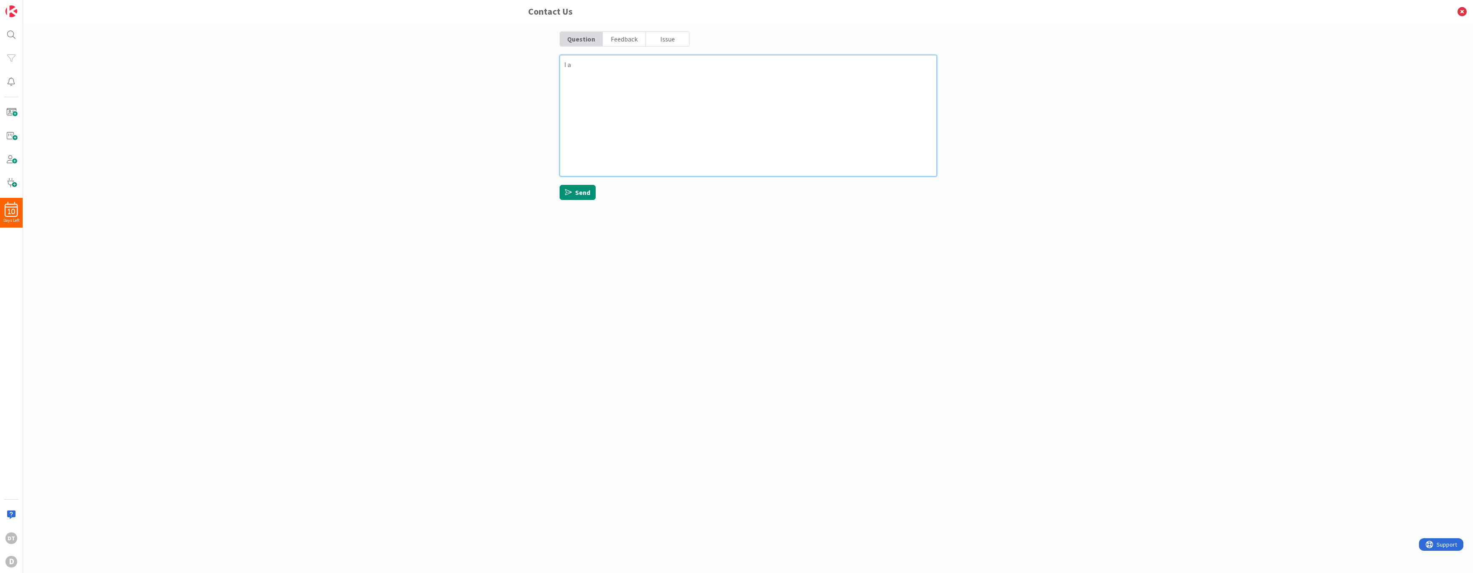
type textarea "I am"
type textarea "x"
type textarea "I am"
type textarea "x"
type textarea "I am u"
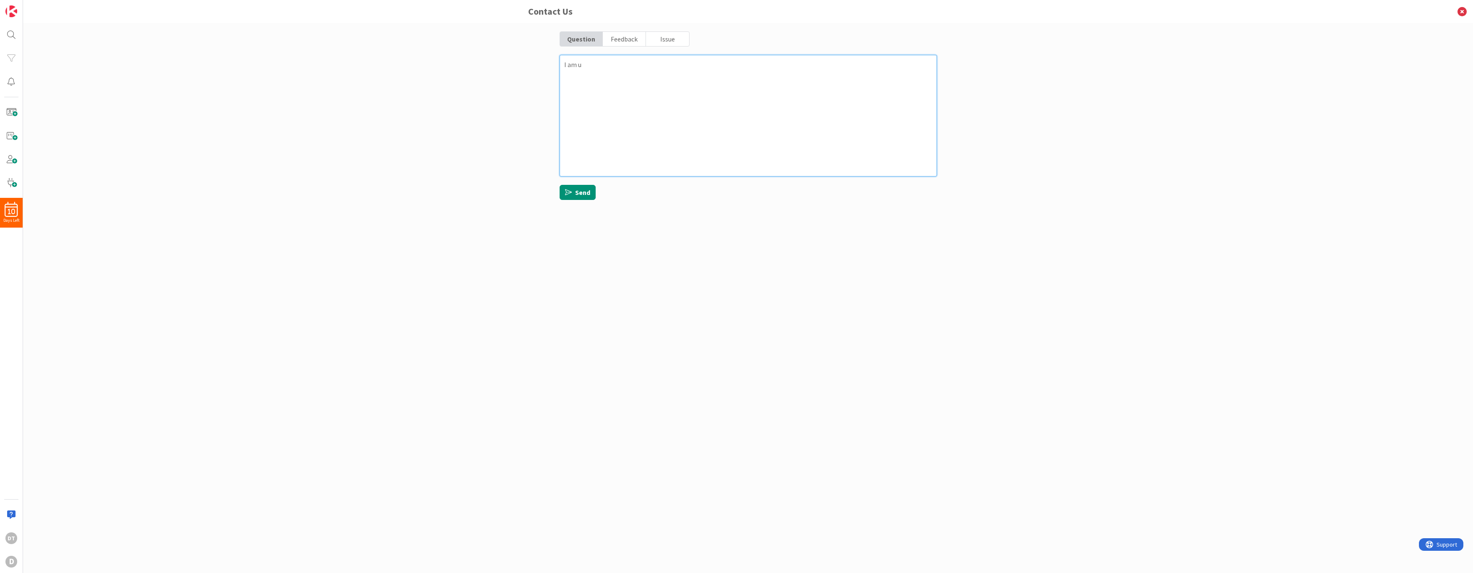
type textarea "x"
type textarea "I am un"
type textarea "x"
type textarea "I am una"
type textarea "x"
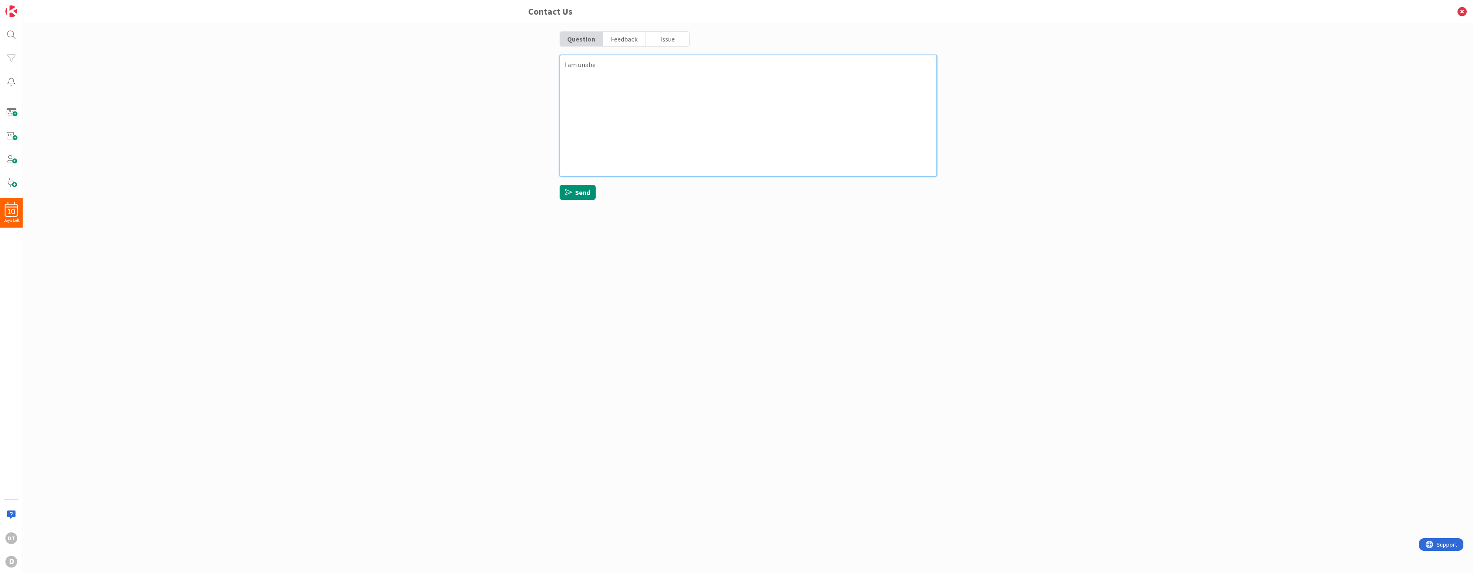
type textarea "I am unabel"
type textarea "x"
type textarea "I am unabel t"
type textarea "x"
type textarea "I am unabel to"
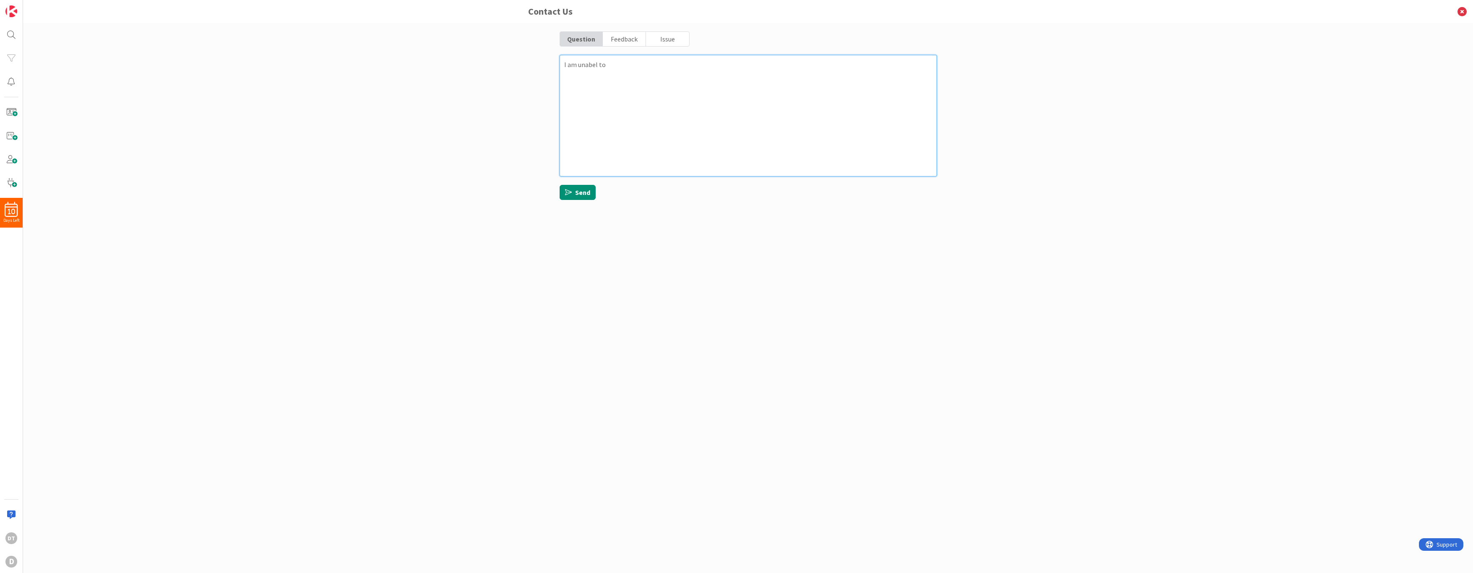
type textarea "x"
type textarea "I am unabel to"
type textarea "x"
type textarea "I am unabel to a"
type textarea "x"
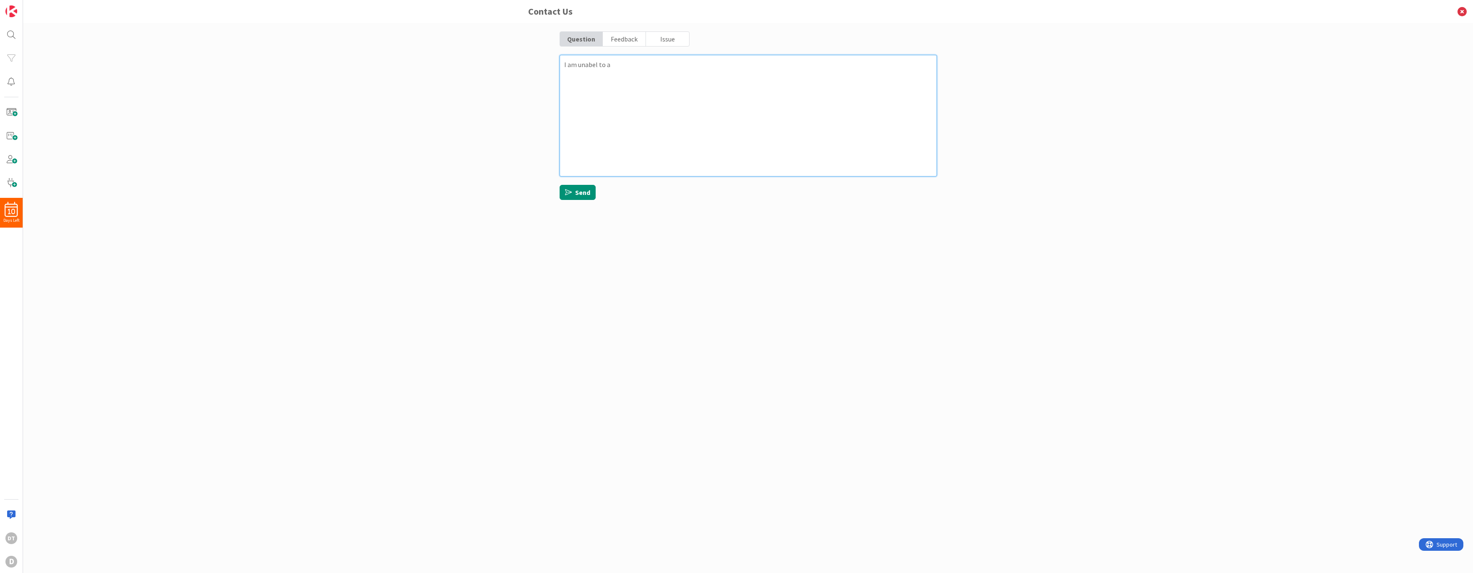
type textarea "I am unabel to ac"
type textarea "x"
type textarea "I am unabel to acc"
type textarea "x"
type textarea "I am unabel to acce"
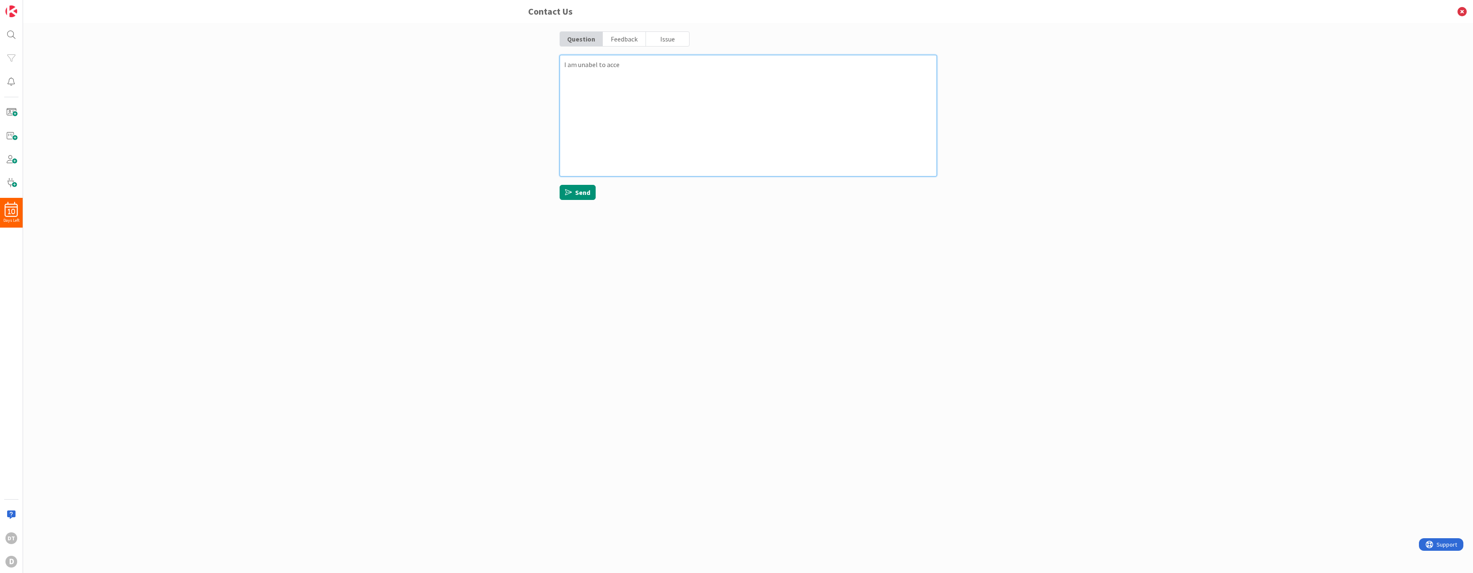
type textarea "x"
type textarea "I am unabel to acces"
type textarea "x"
type textarea "I am unabel to acce"
type textarea "x"
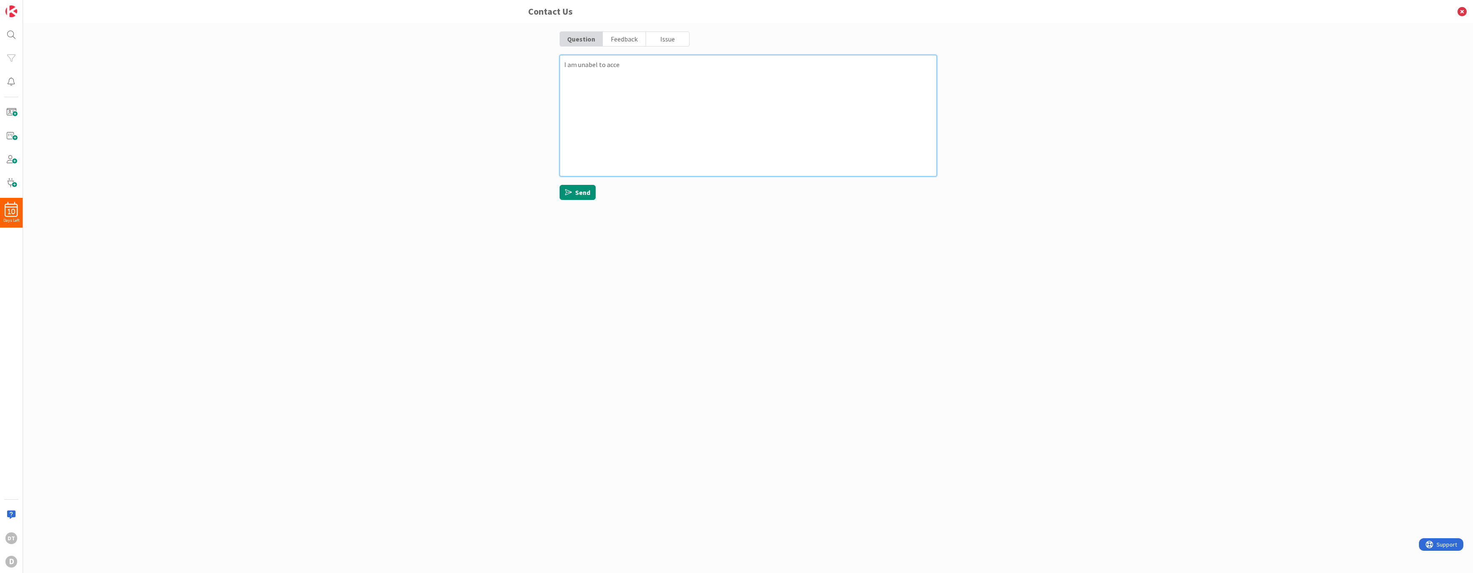
type textarea "I am unabel to acc"
type textarea "x"
type textarea "I am unabel to ac"
type textarea "x"
type textarea "I am unabel to a"
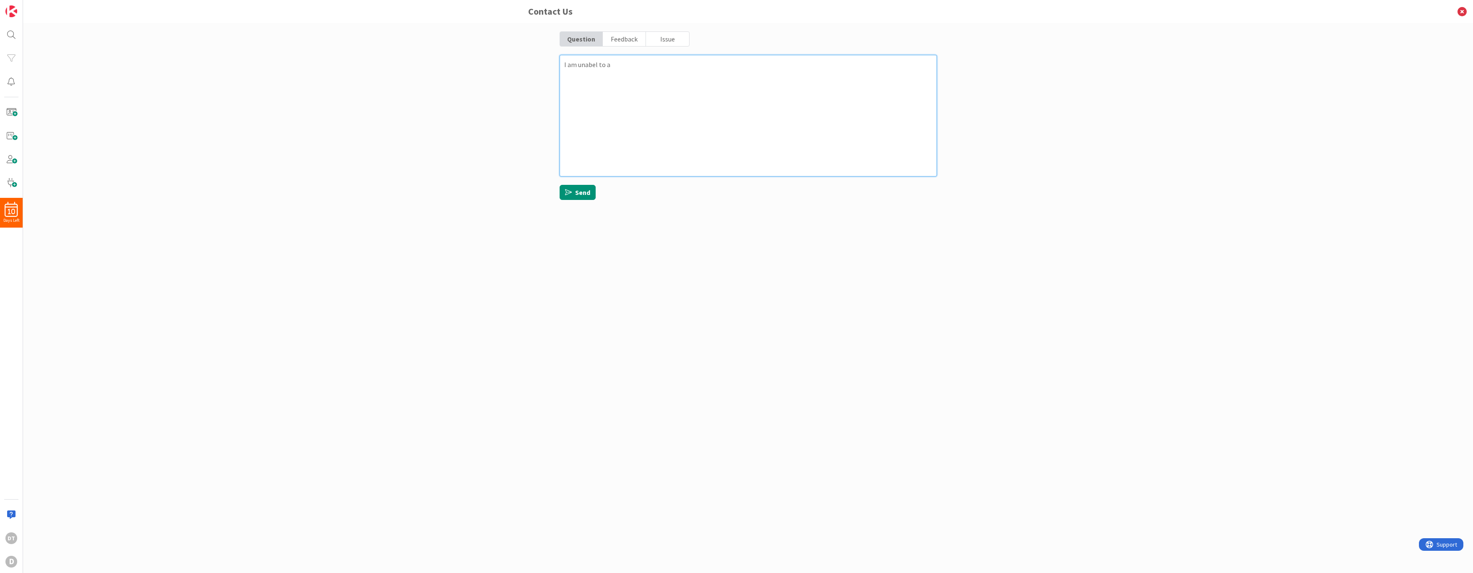
type textarea "x"
type textarea "I am unabel to"
type textarea "x"
type textarea "I am unabel to"
type textarea "x"
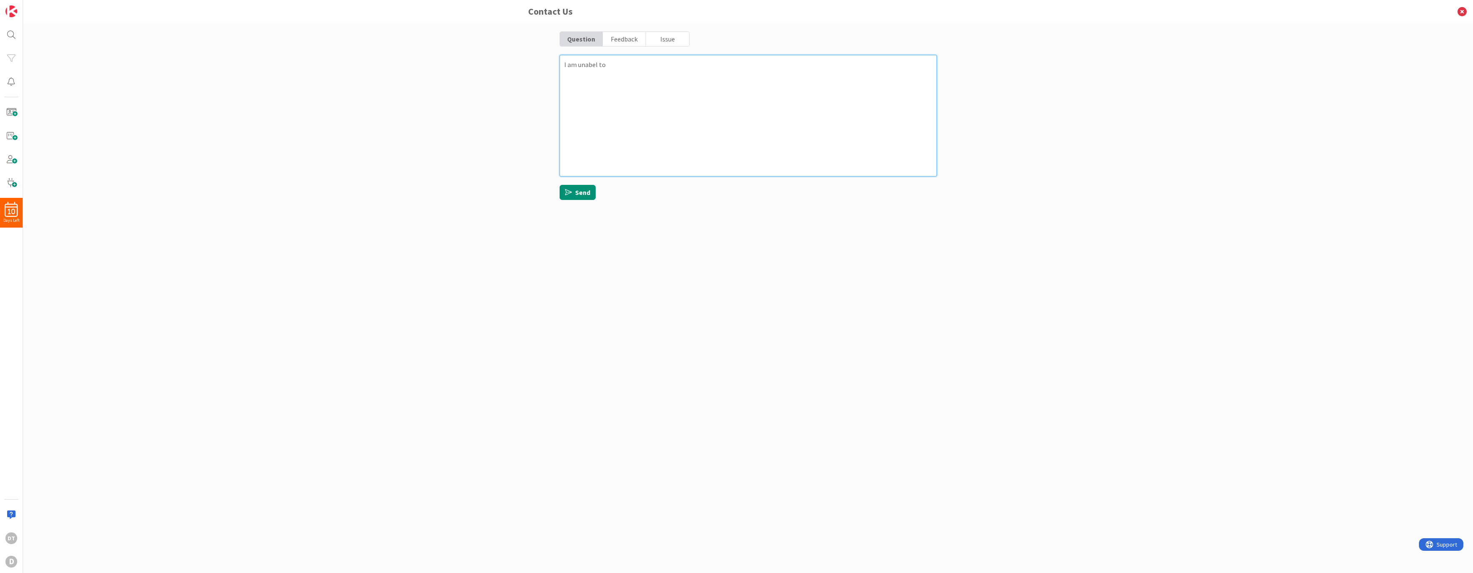
type textarea "I am unabel t"
type textarea "x"
type textarea "I am unabel"
type textarea "x"
type textarea "I am unabel"
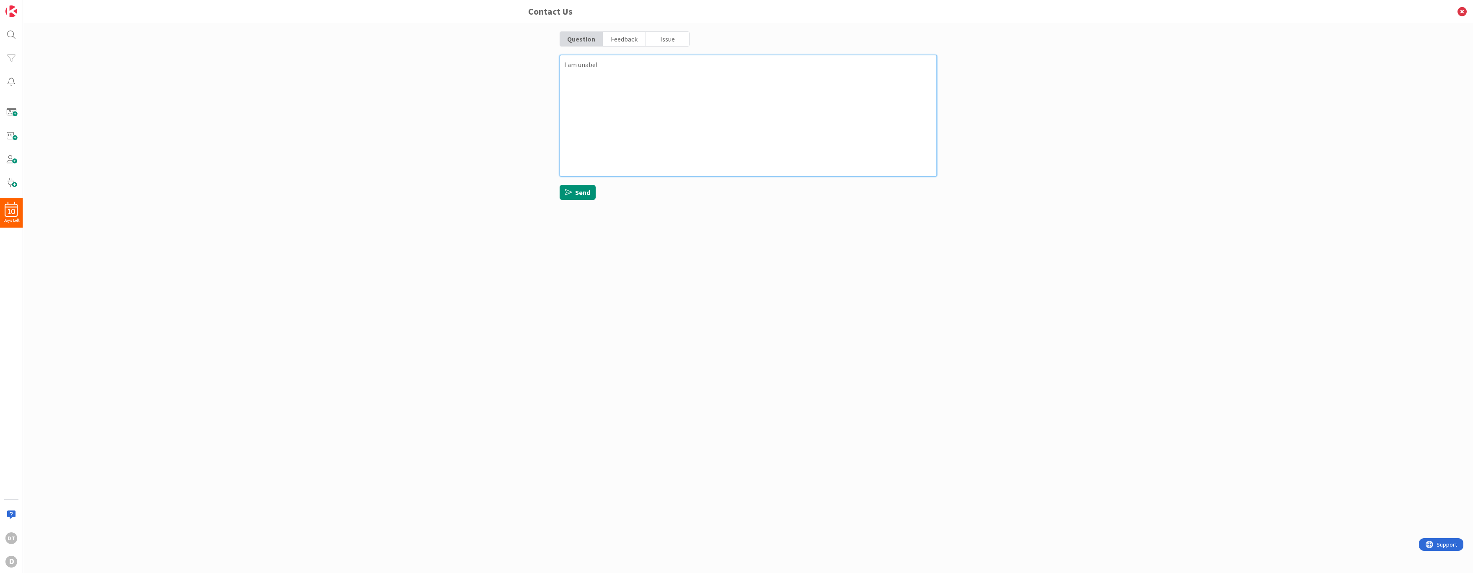
type textarea "x"
type textarea "I am unabe"
type textarea "x"
type textarea "I am unab"
type textarea "x"
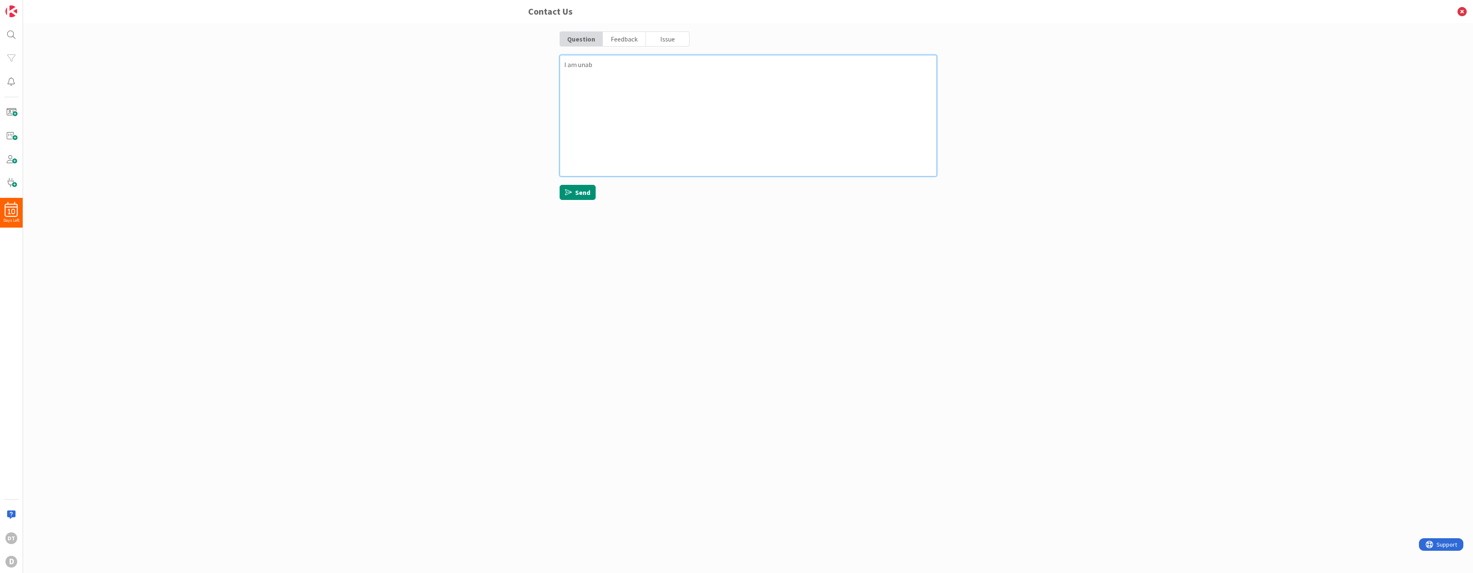
type textarea "I am una"
type textarea "x"
type textarea "I am un"
type textarea "x"
type textarea "I am u"
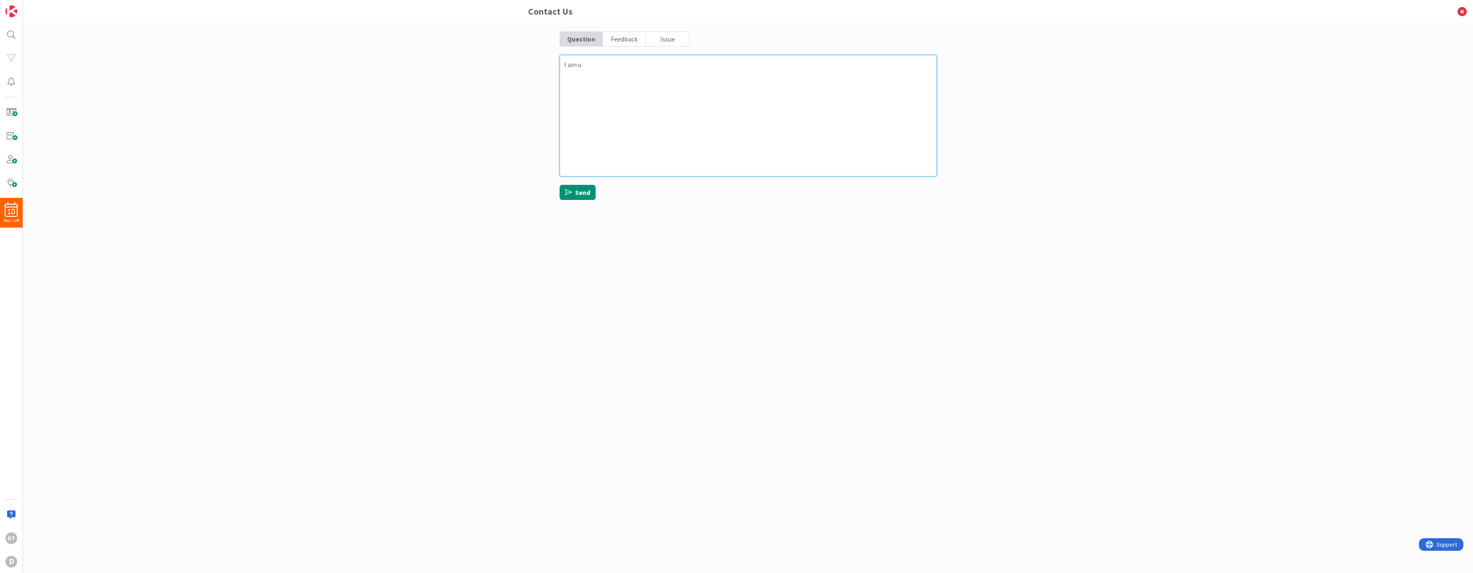
type textarea "x"
type textarea "I am"
type textarea "x"
type textarea "I am u"
type textarea "x"
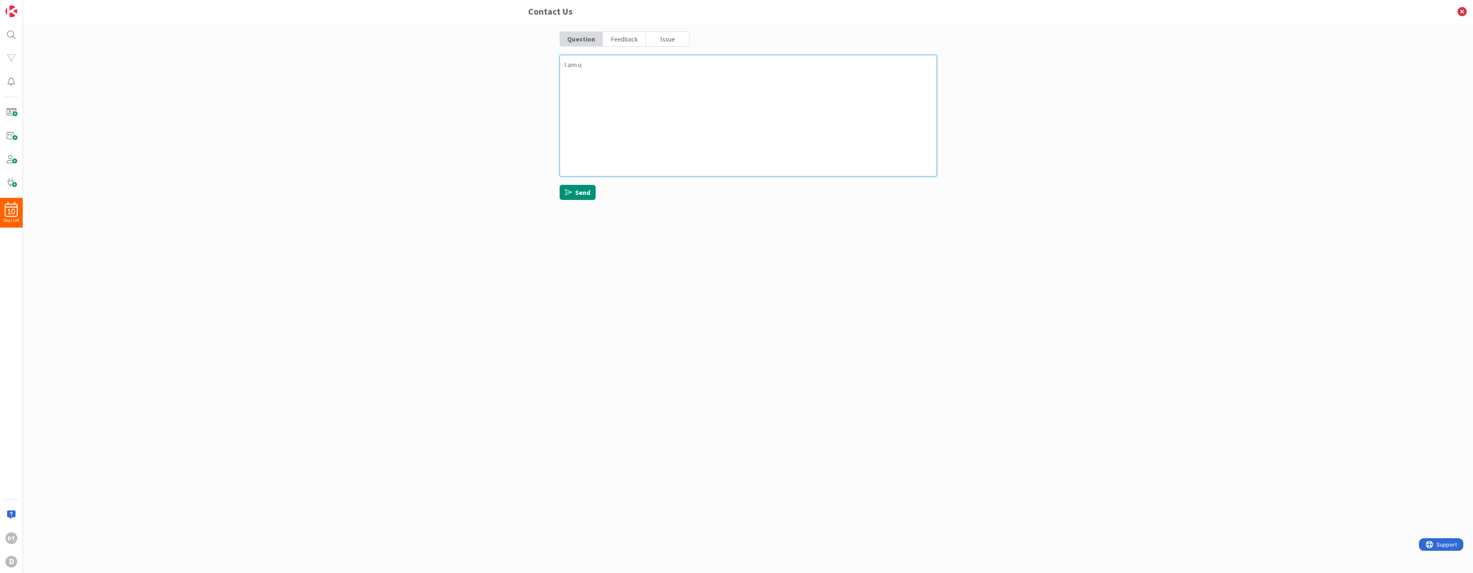
type textarea "I am un"
type textarea "x"
type textarea "I am una"
type textarea "x"
type textarea "I am unab"
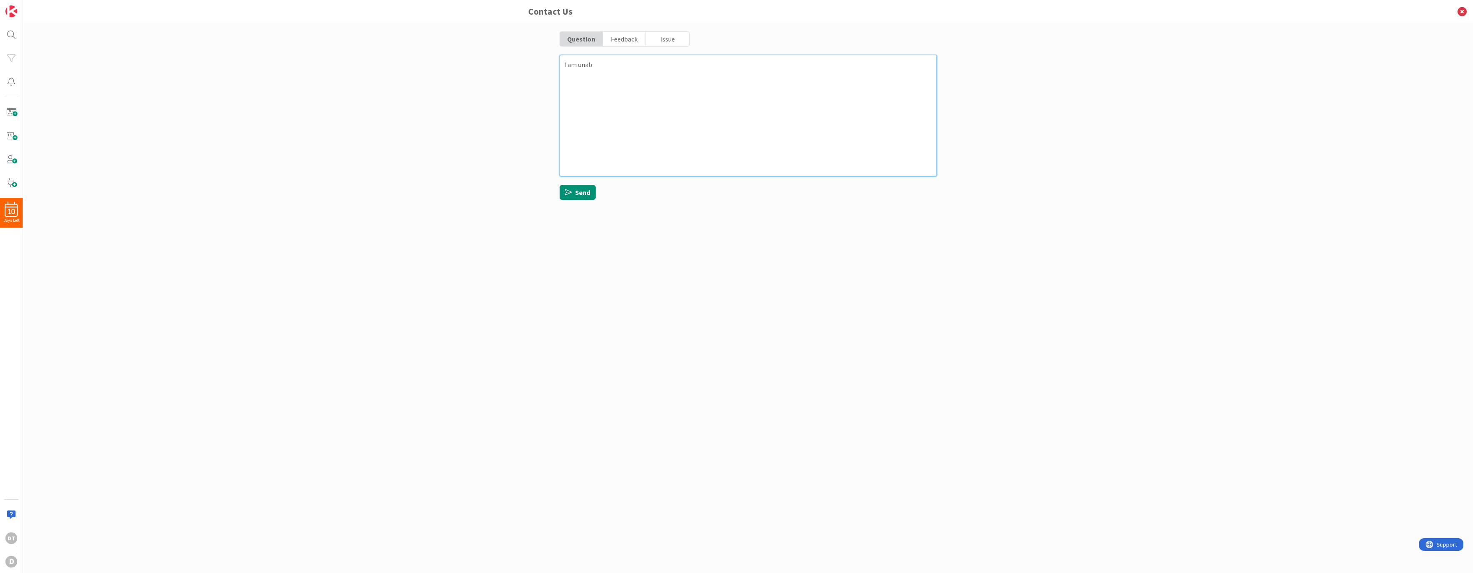
type textarea "x"
type textarea "I am unabl"
type textarea "x"
type textarea "I am unable"
type textarea "x"
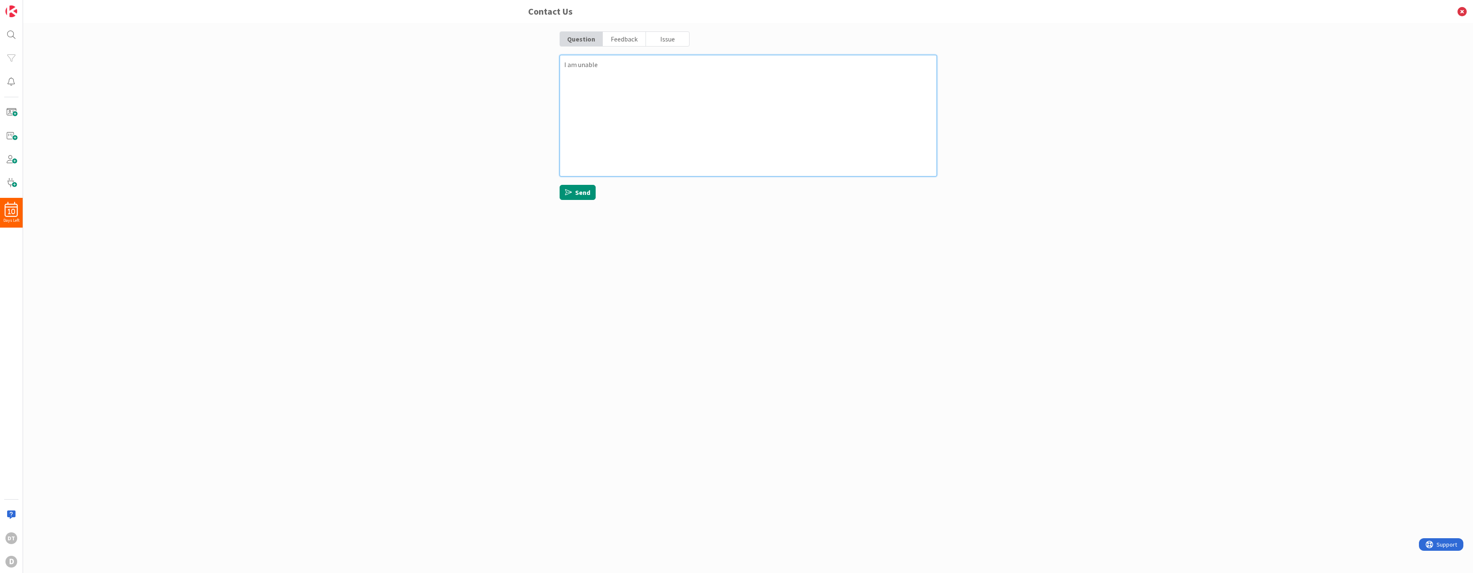
type textarea "I am unable t"
type textarea "x"
type textarea "I am unable to"
type textarea "x"
type textarea "I am unable to a"
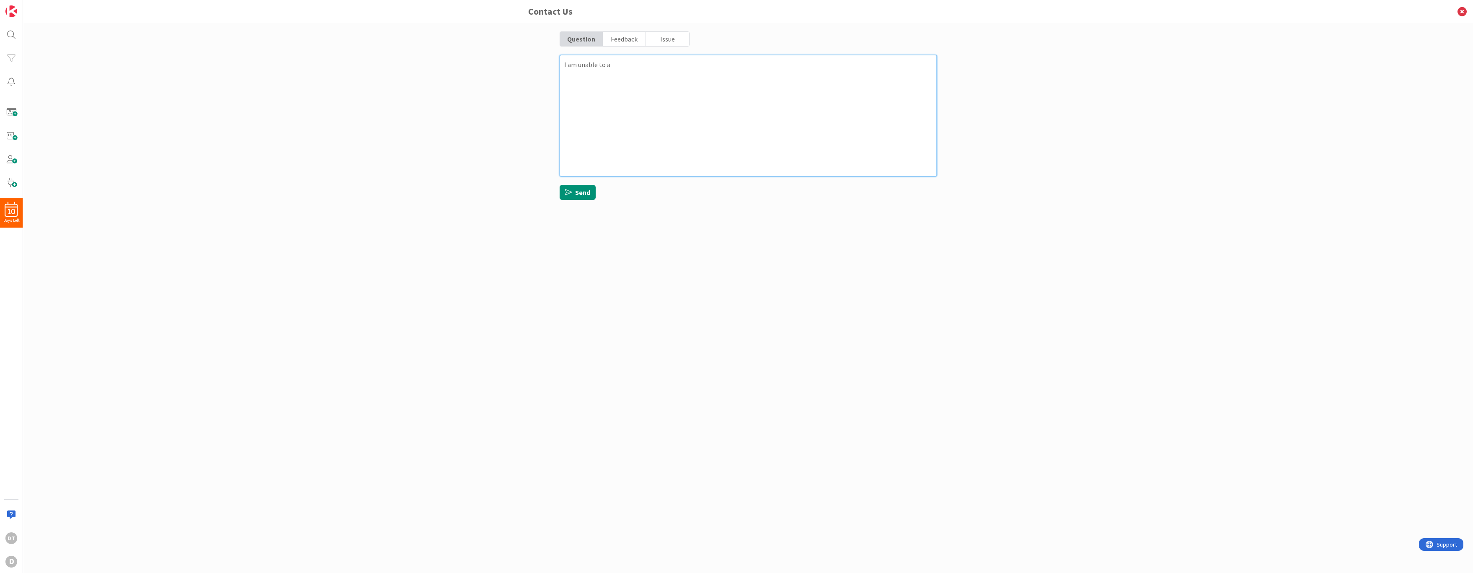
type textarea "x"
type textarea "I am unable to ac"
type textarea "x"
type textarea "I am unable to acc"
type textarea "x"
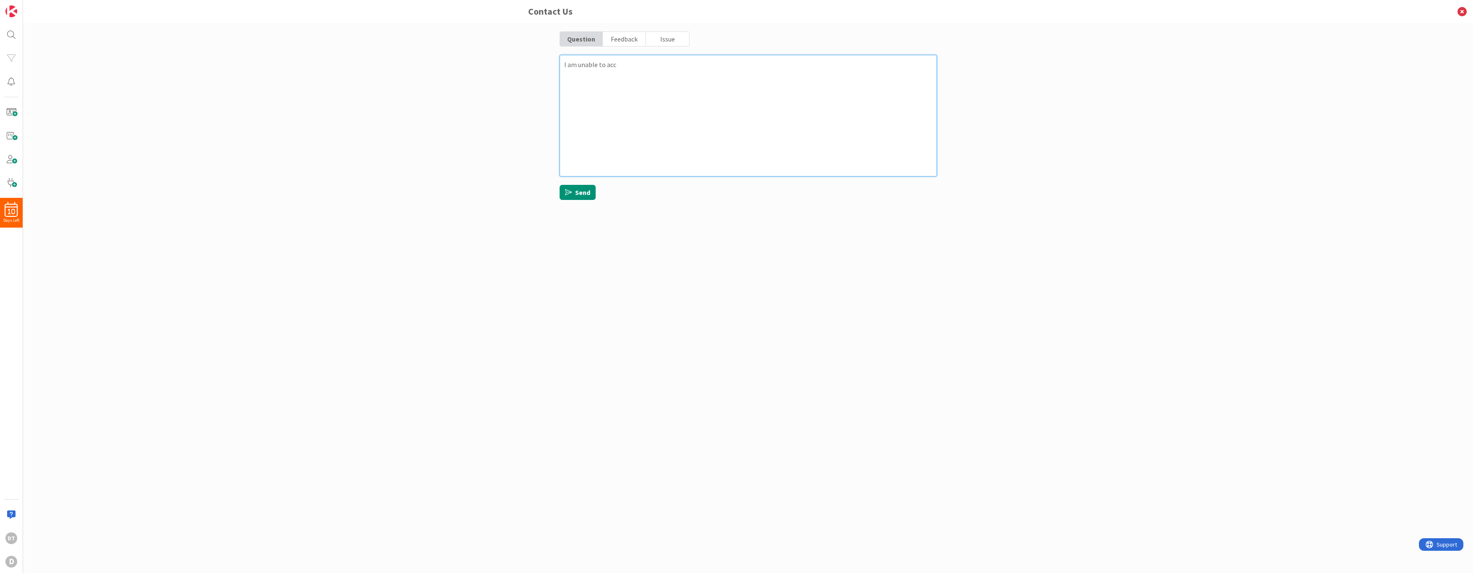
type textarea "I am unable to acce"
type textarea "x"
type textarea "I am unable to acces"
type textarea "x"
type textarea "I am unable to access"
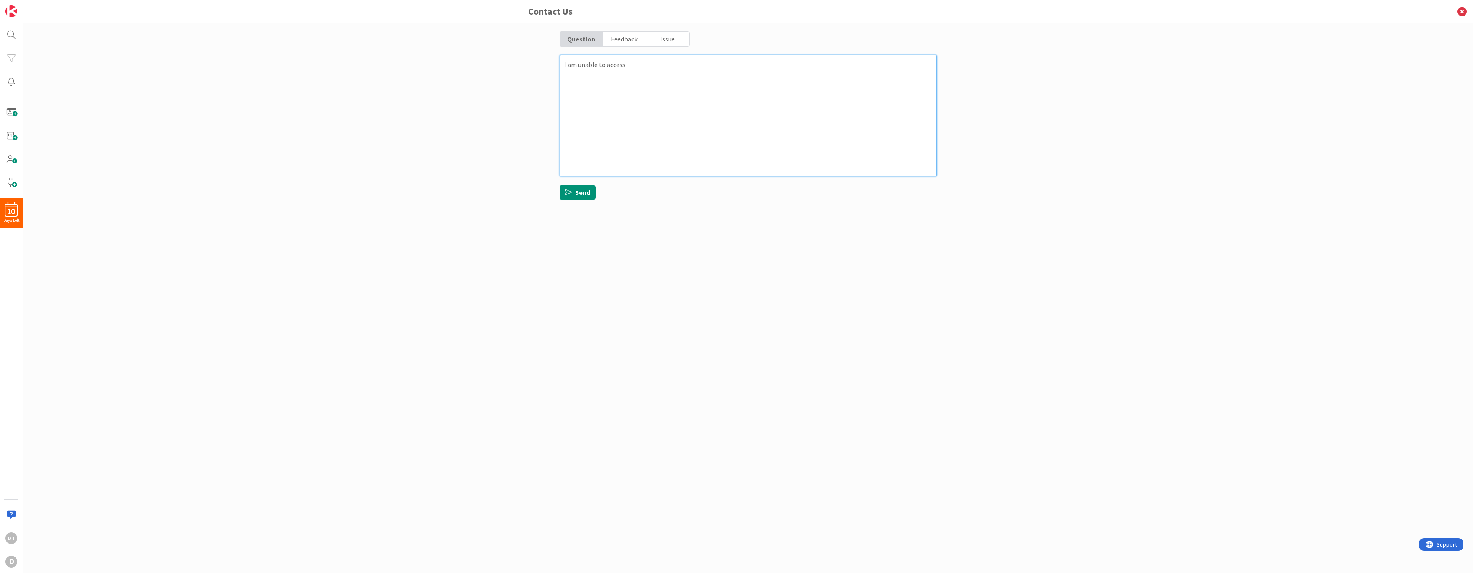
type textarea "x"
type textarea "I am unable to access"
type textarea "x"
type textarea "I am unable to access ""
type textarea "x"
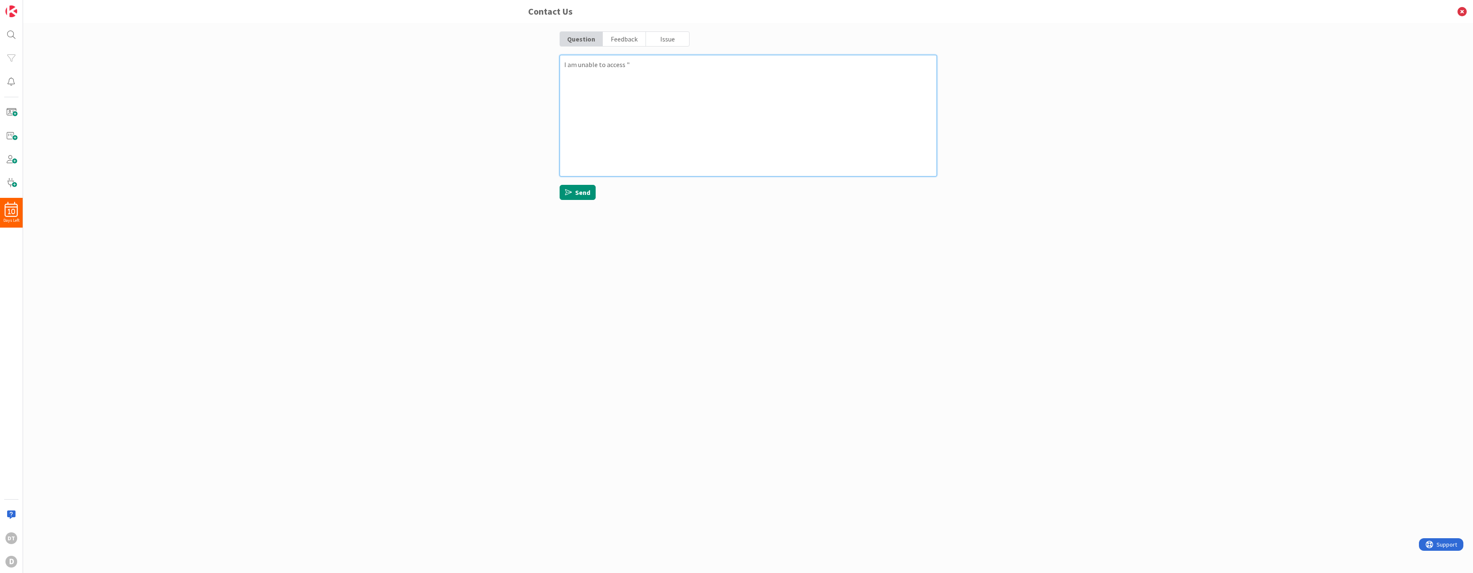
type textarea "I am unable to access "N"
type textarea "x"
type textarea "I am unable to access "No"
type textarea "x"
type textarea "I am unable to access "No-"
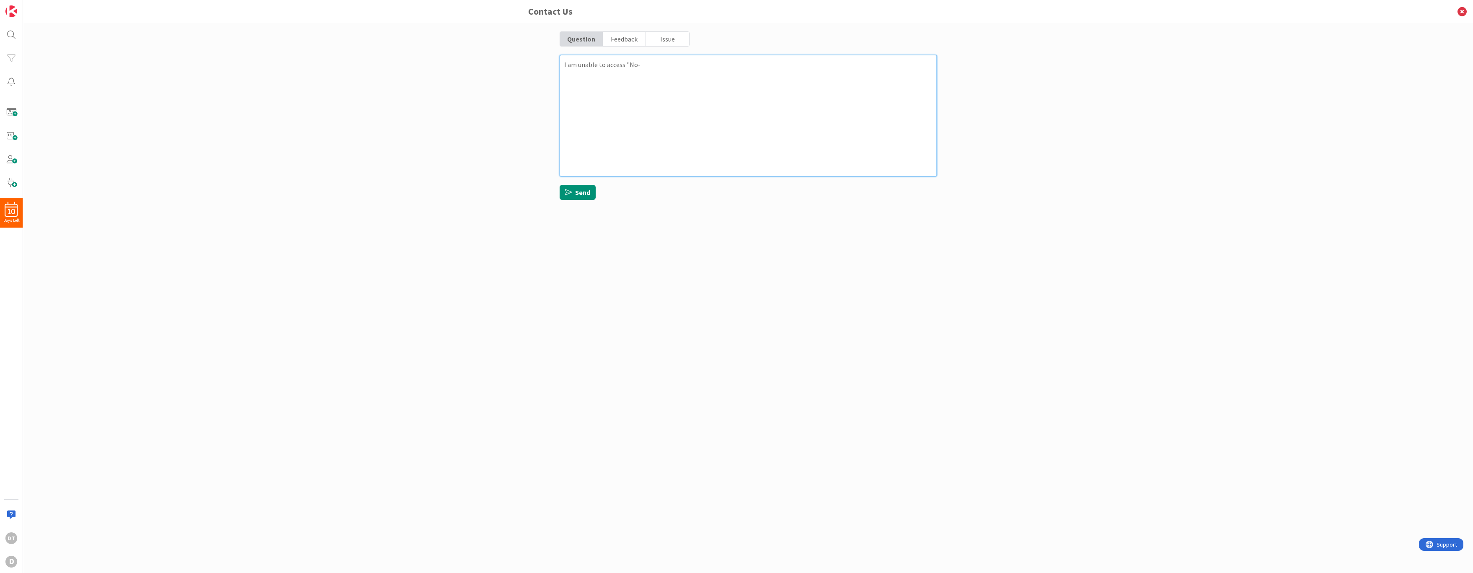
type textarea "x"
type textarea "I am unable to access "No-C"
type textarea "x"
type textarea "I am unable to access "No-Cod"
type textarea "x"
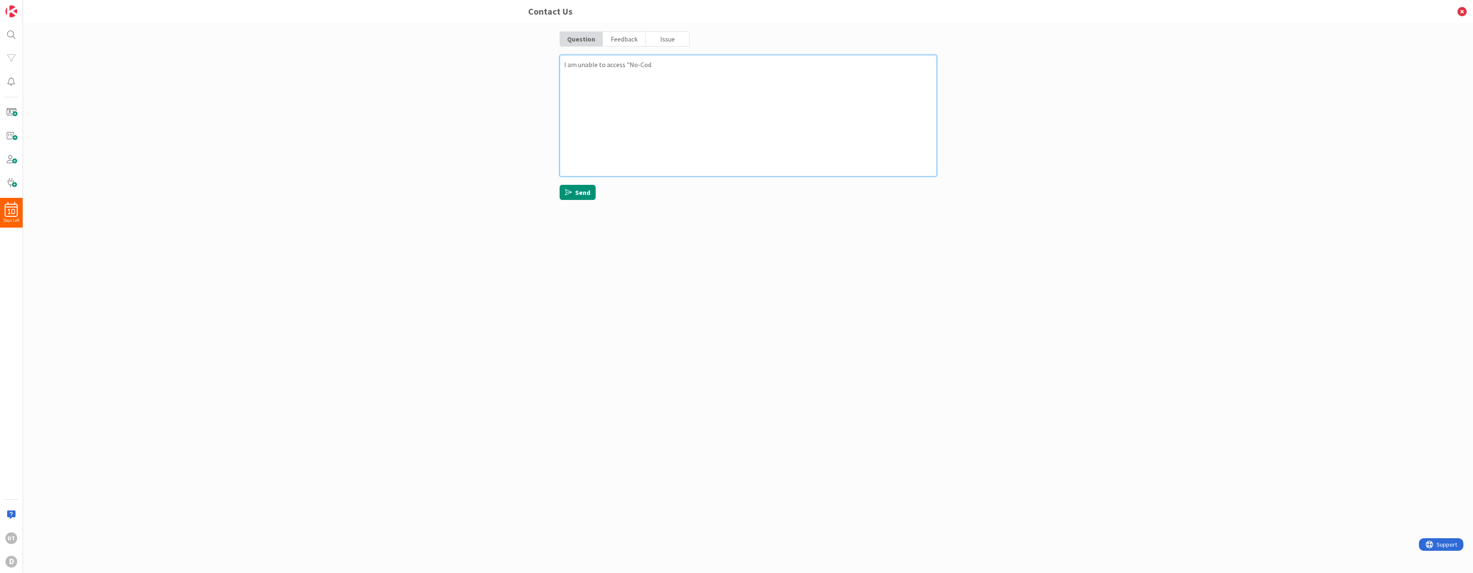
type textarea "I am unable to access "No-Code"
type textarea "x"
type textarea "I am unable to access "No-Code""
type textarea "x"
type textarea "I am unable to access "No-Code" i"
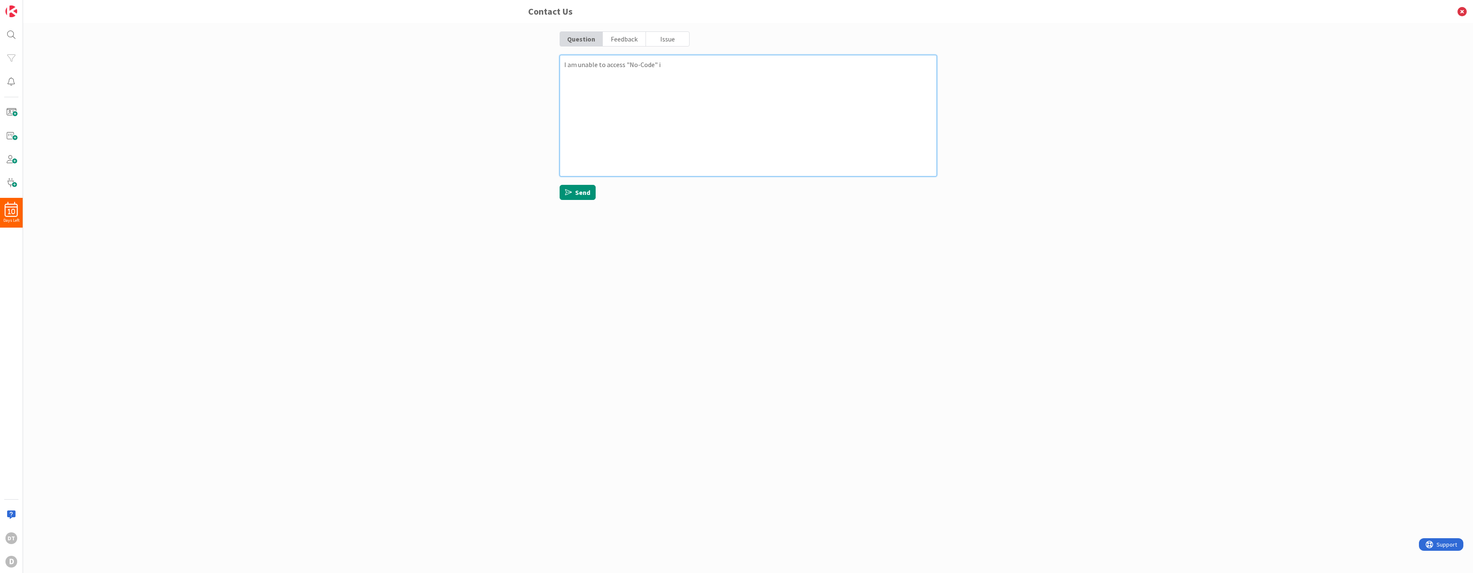
type textarea "x"
type textarea "I am unable to access "No-Code" in"
type textarea "x"
type textarea "I am unable to access "No-Code" int"
type textarea "x"
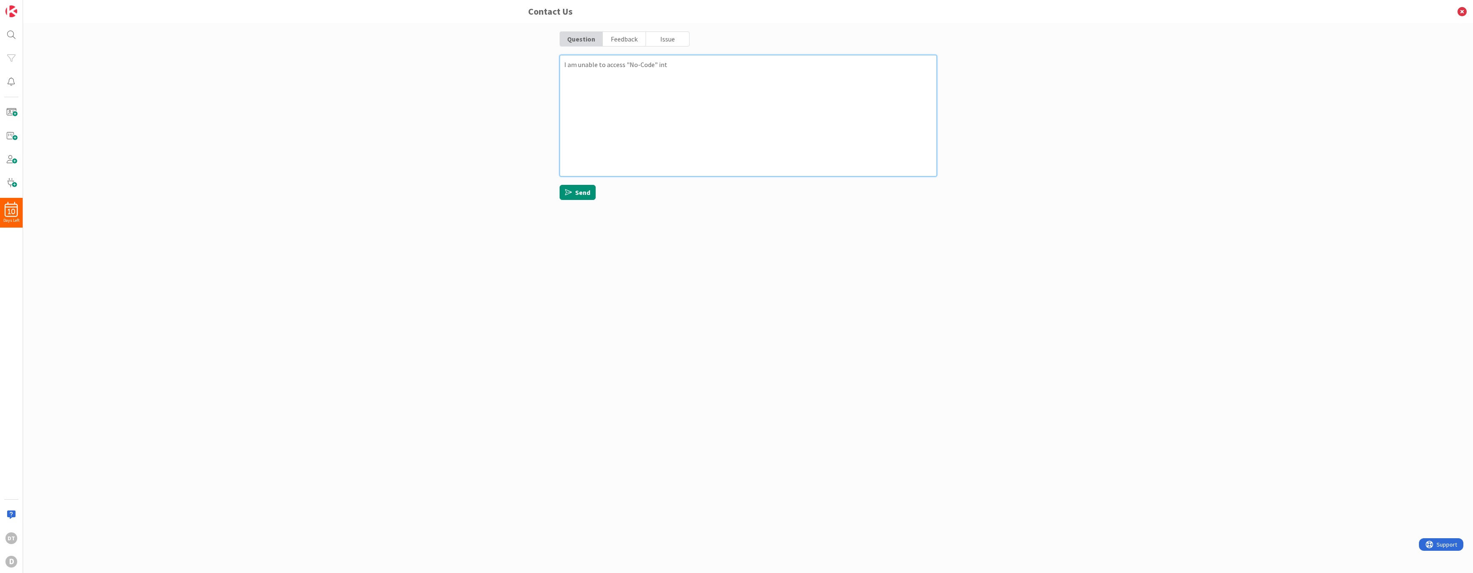
type textarea "I am unable to access "No-Code" inte"
type textarea "x"
type textarea "I am unable to access "No-Code" integ"
type textarea "x"
type textarea "I am unable to access "No-Code" integr"
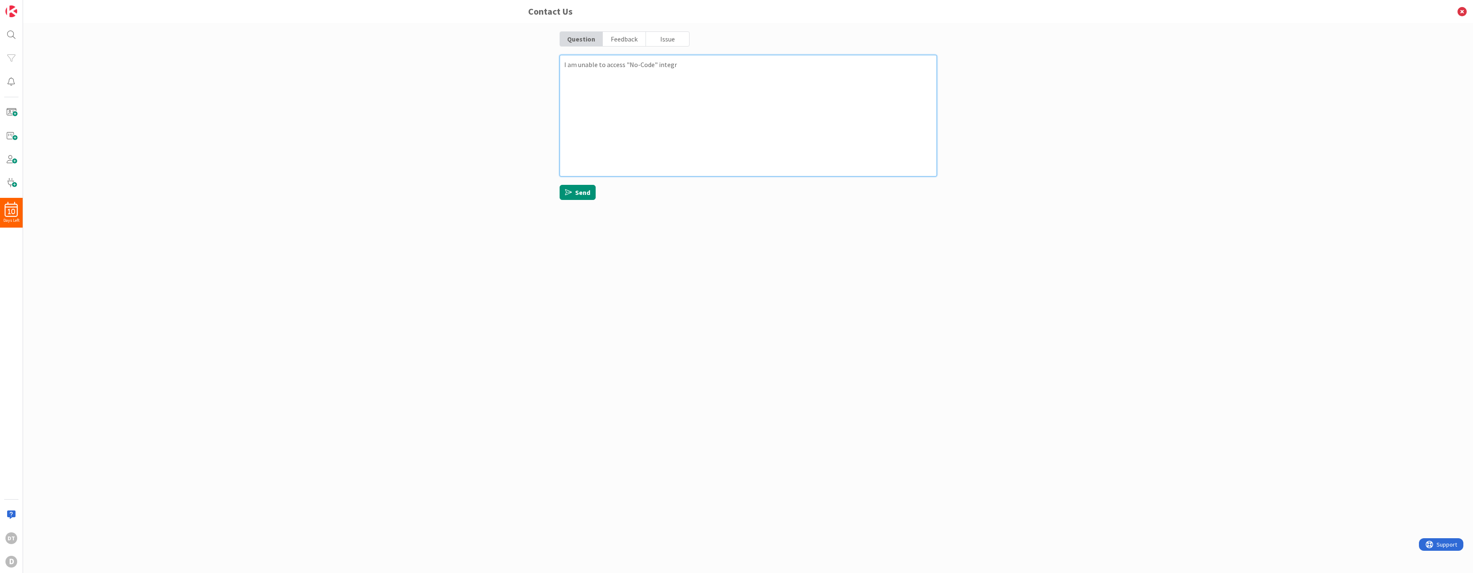
type textarea "x"
type textarea "I am unable to access "No-Code" integra"
type textarea "x"
type textarea "I am unable to access "No-Code" integratio"
type textarea "x"
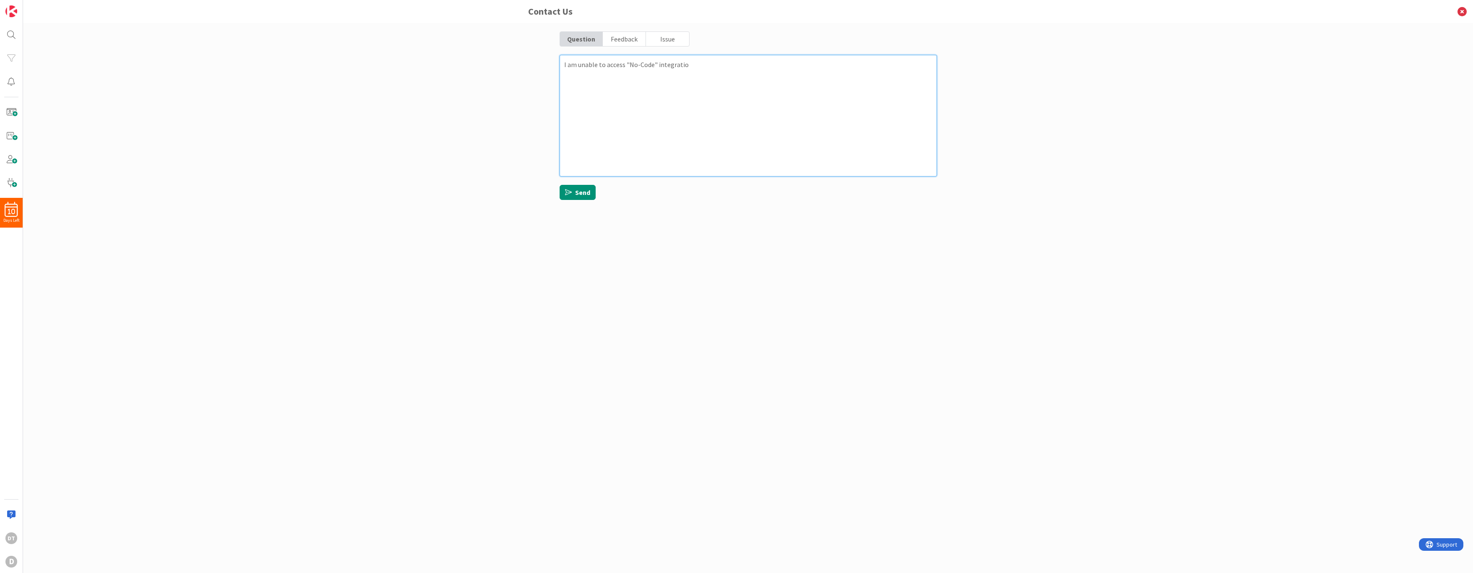
type textarea "I am unable to access "No-Code" integration"
type textarea "x"
type textarea "I am unable to access "No-Code" integrations"
type textarea "x"
type textarea "I am unable to access "No-Code" integrations."
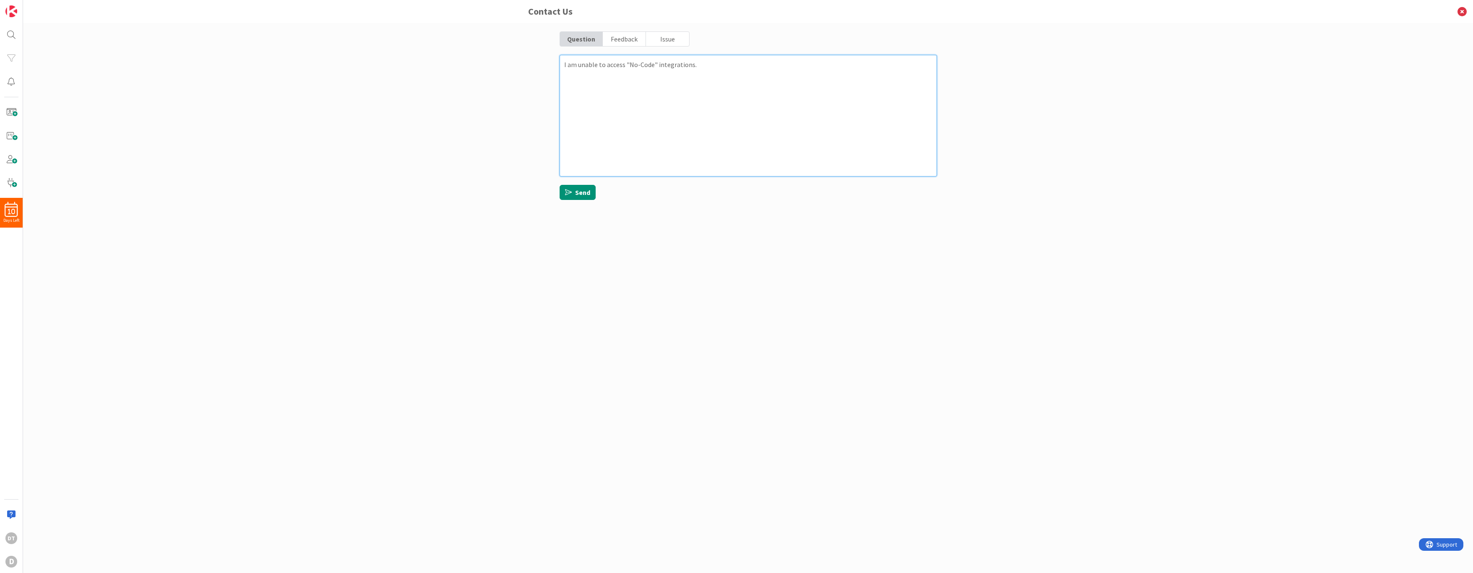
type textarea "x"
type textarea "I am unable to access "No-Code" integrations."
type textarea "x"
type textarea "I am unable to access "No-Code" integrations. H"
type textarea "x"
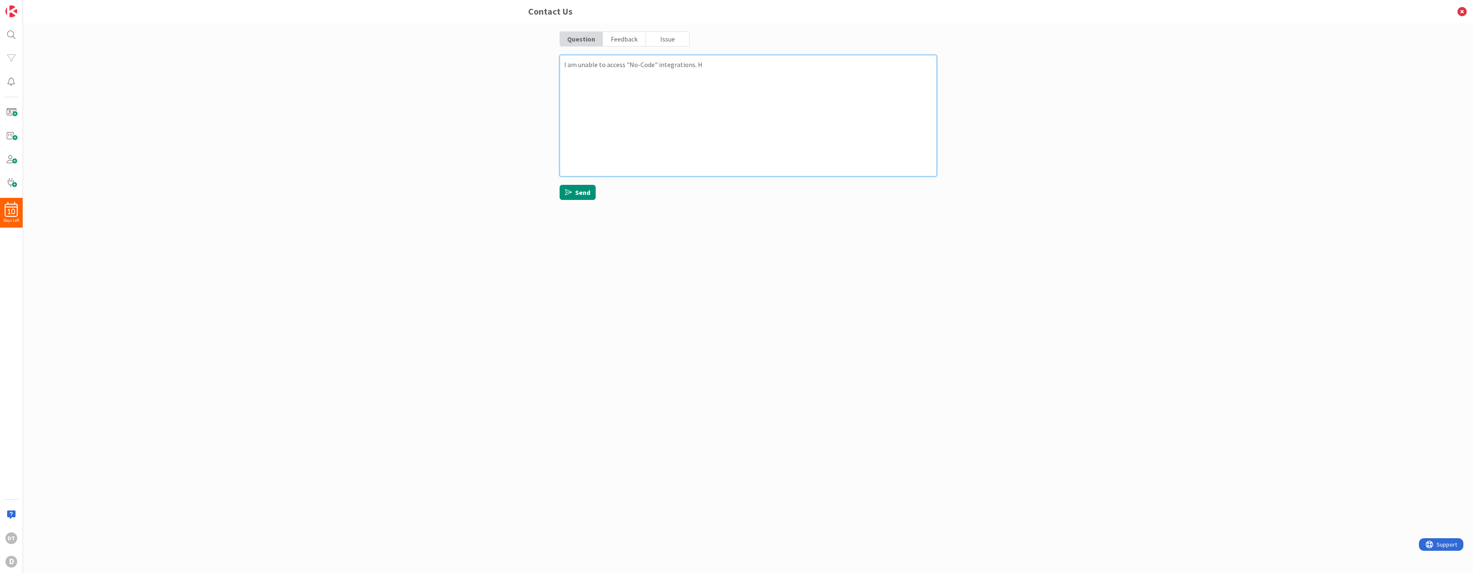
type textarea "I am unable to access "No-Code" integrations. Ho"
type textarea "x"
type textarea "I am unable to access "No-Code" integrations. How"
type textarea "x"
type textarea "I am unable to access "No-Code" integrations. How"
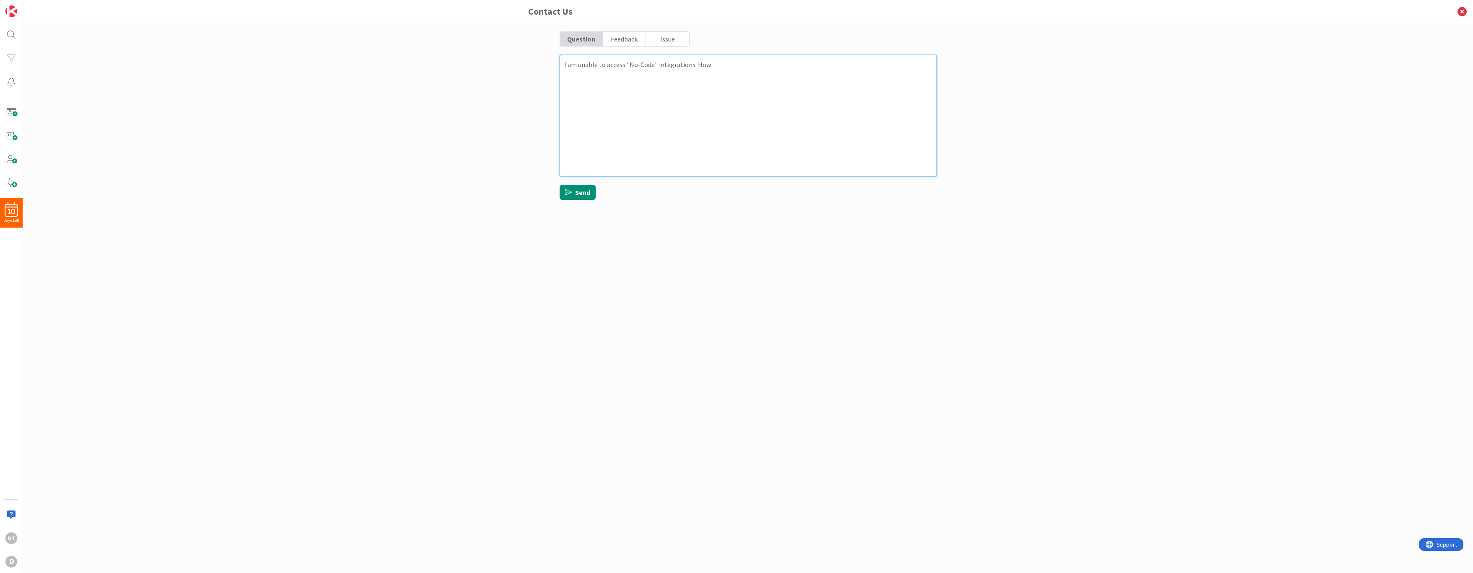
type textarea "x"
type textarea "I am unable to access "No-Code" integrations. How d"
type textarea "x"
type textarea "I am unable to access "No-Code" integrations. How do"
type textarea "x"
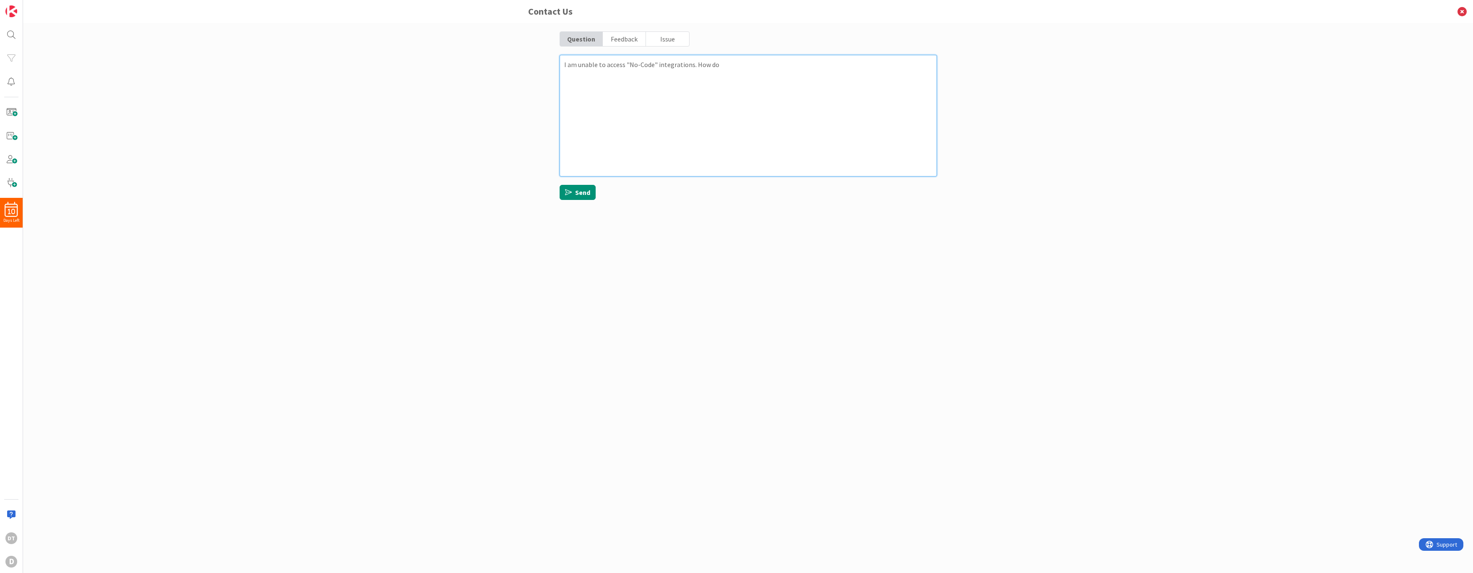
type textarea "I am unable to access "No-Code" integrations. How do"
type textarea "x"
type textarea "I am unable to access "No-Code" integrations. How do I"
type textarea "x"
type textarea "I am unable to access "No-Code" integrations. How do I"
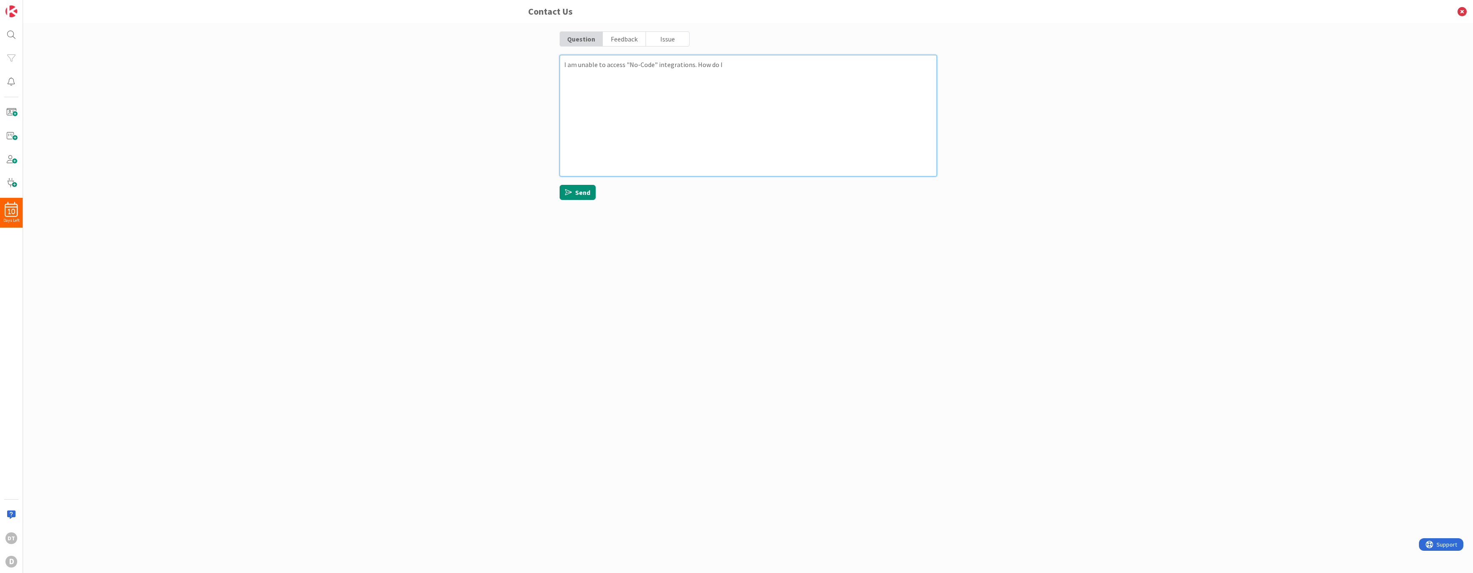
type textarea "x"
type textarea "I am unable to access "No-Code" integrations. How do I d"
type textarea "x"
type textarea "I am unable to access "No-Code" integrations. How do I do"
type textarea "x"
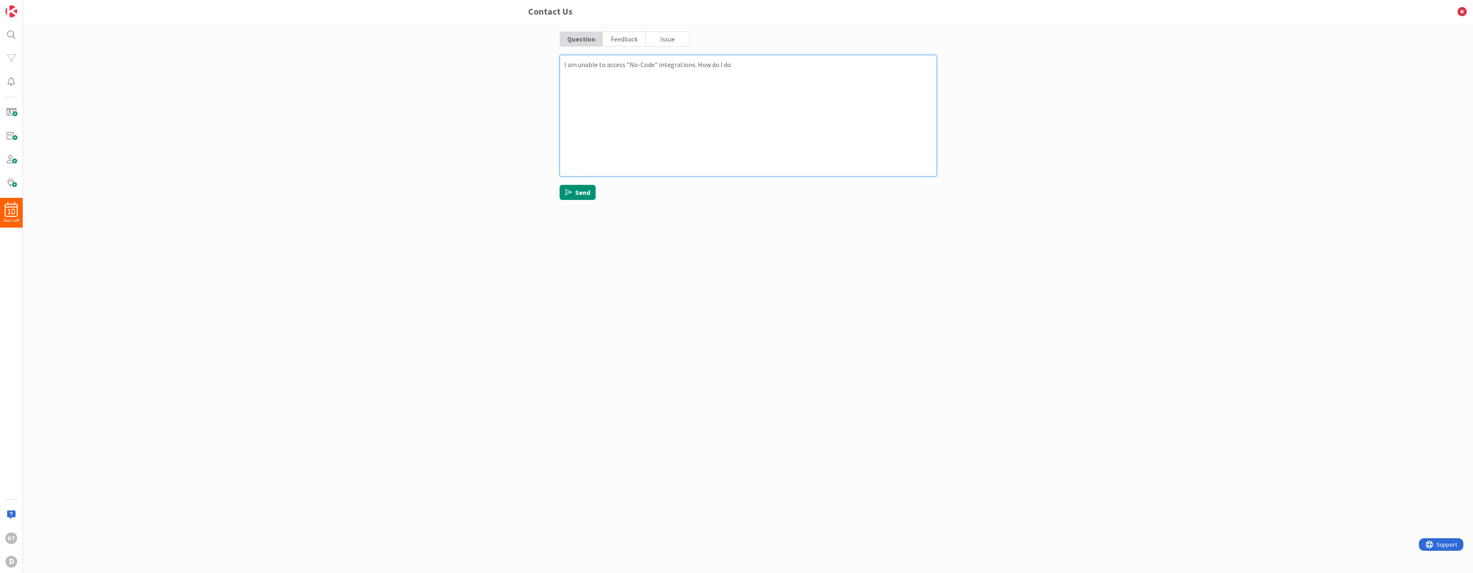
type textarea "I am unable to access "No-Code" integrations. How do I do"
type textarea "x"
type textarea "I am unable to access "No-Code" integrations. How do I do t"
type textarea "x"
type textarea "I am unable to access "No-Code" integrations. How do I do th"
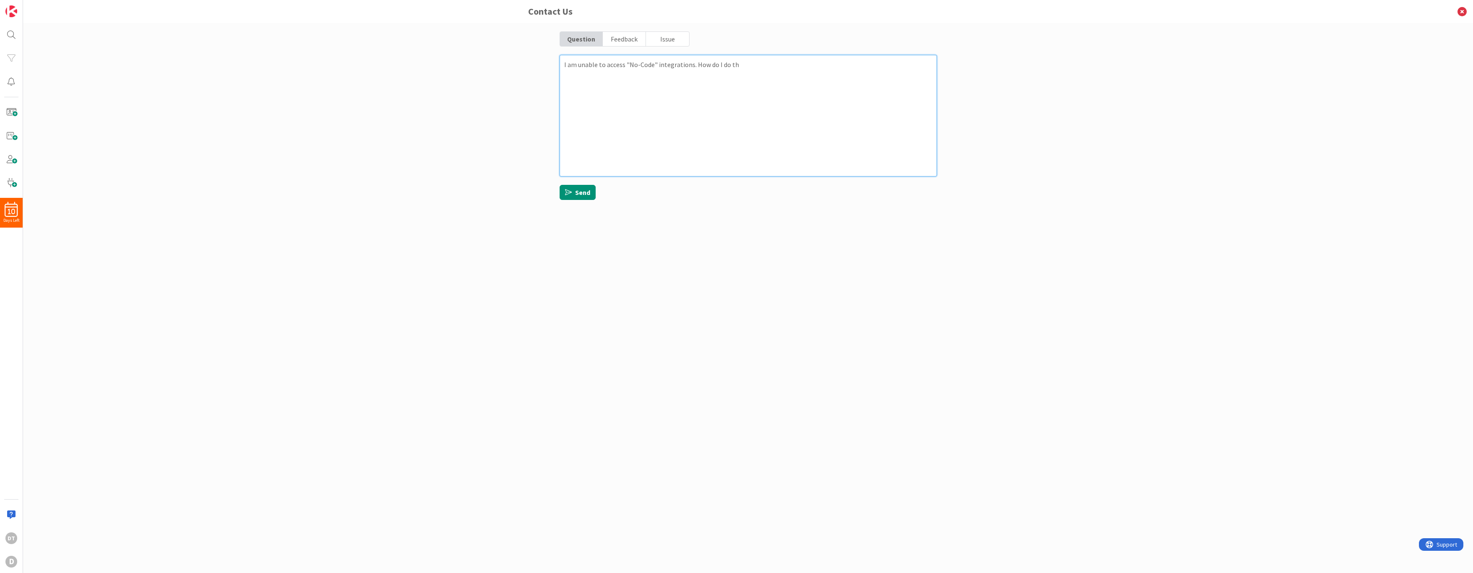
type textarea "x"
type textarea "I am unable to access "No-Code" integrations. How do I do tha"
type textarea "x"
type textarea "I am unable to access "No-Code" integrations. How do I do that"
type textarea "x"
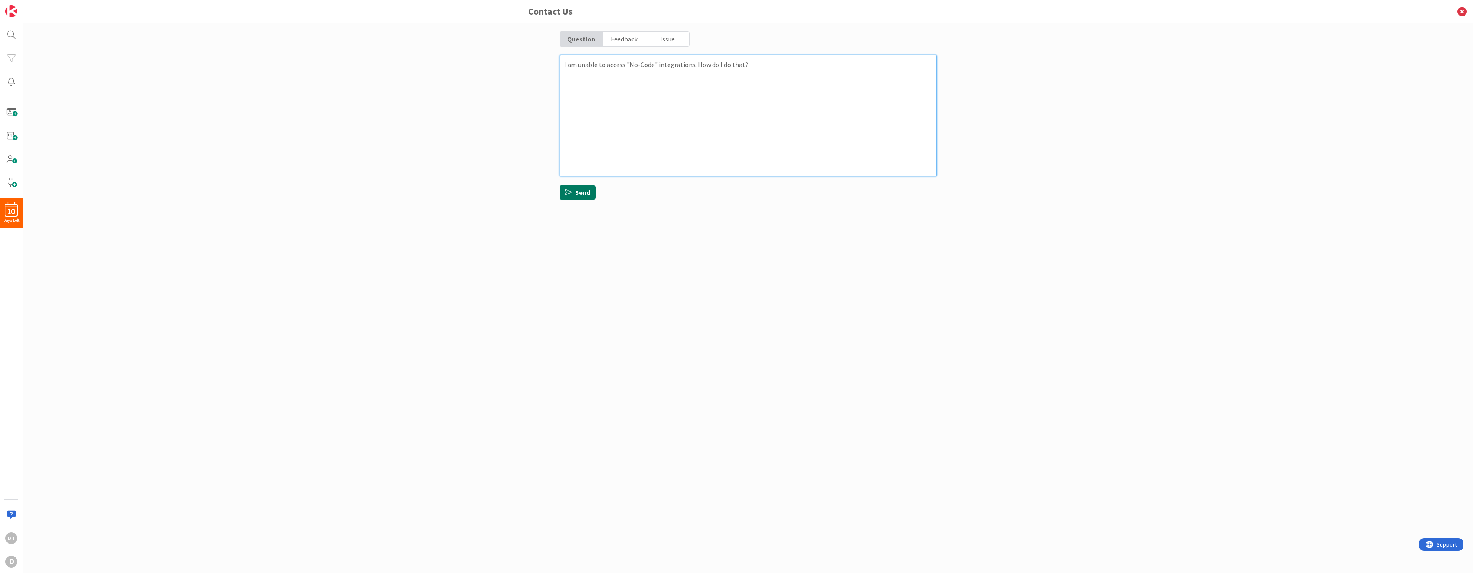
type textarea "I am unable to access "No-Code" integrations. How do I do that?"
click at [585, 188] on button "Send" at bounding box center [577, 192] width 36 height 15
